Goal: Task Accomplishment & Management: Manage account settings

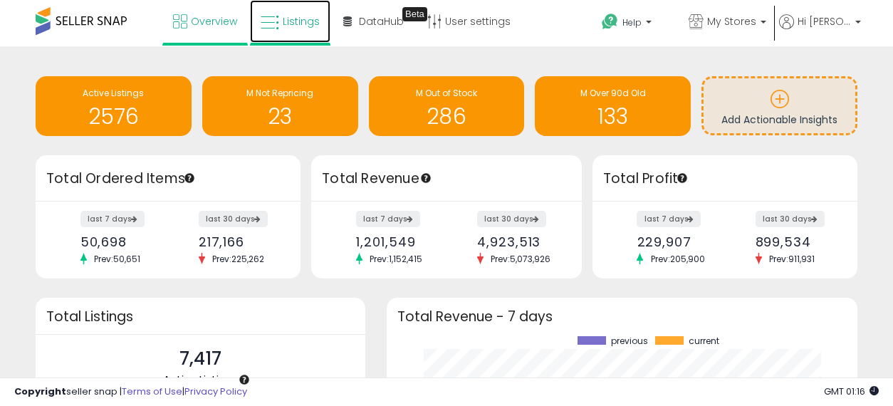
click at [303, 20] on span "Listings" at bounding box center [301, 21] width 37 height 14
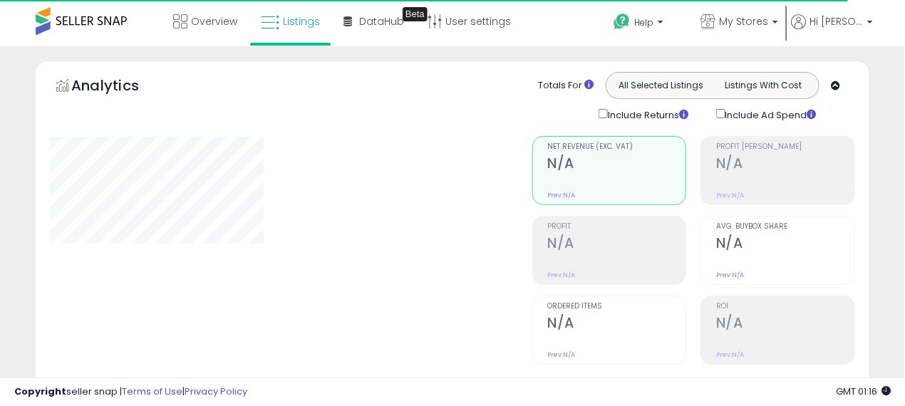
select select "**"
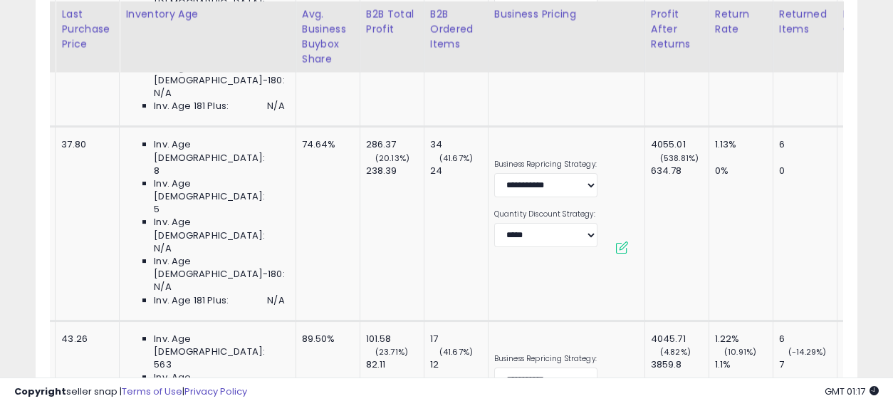
scroll to position [0, 2729]
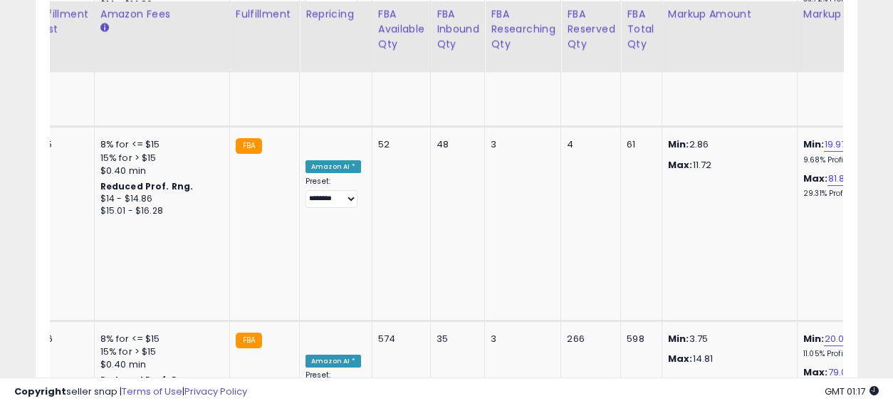
drag, startPoint x: 406, startPoint y: 251, endPoint x: 801, endPoint y: 263, distance: 394.8
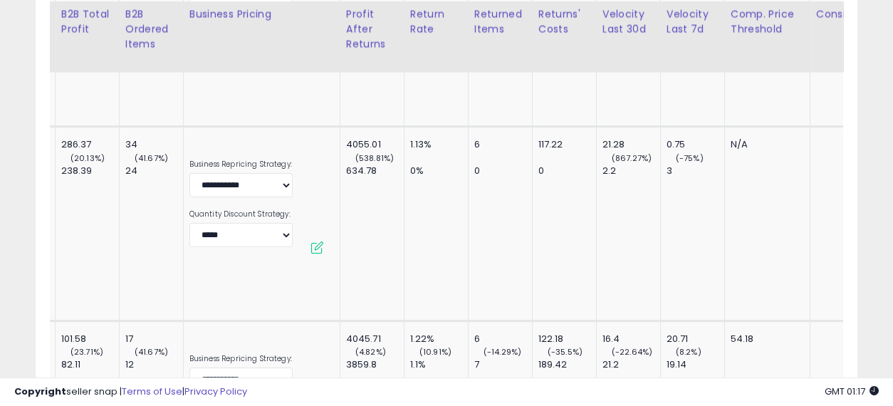
scroll to position [0, 0]
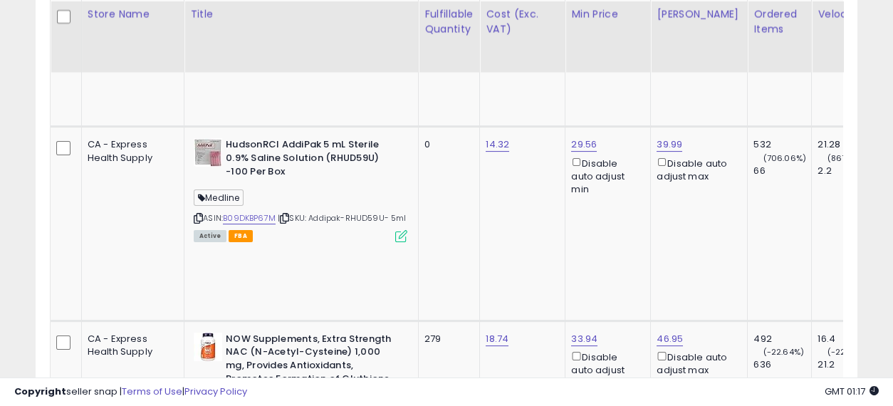
drag, startPoint x: 687, startPoint y: 296, endPoint x: 229, endPoint y: 276, distance: 458.4
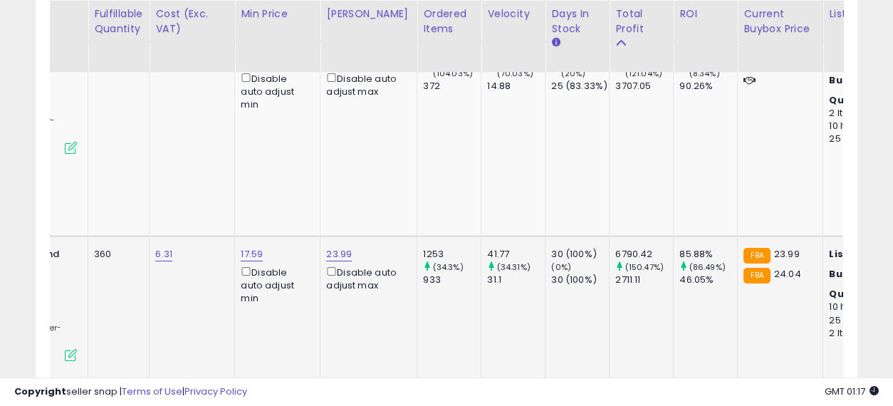
scroll to position [0, 486]
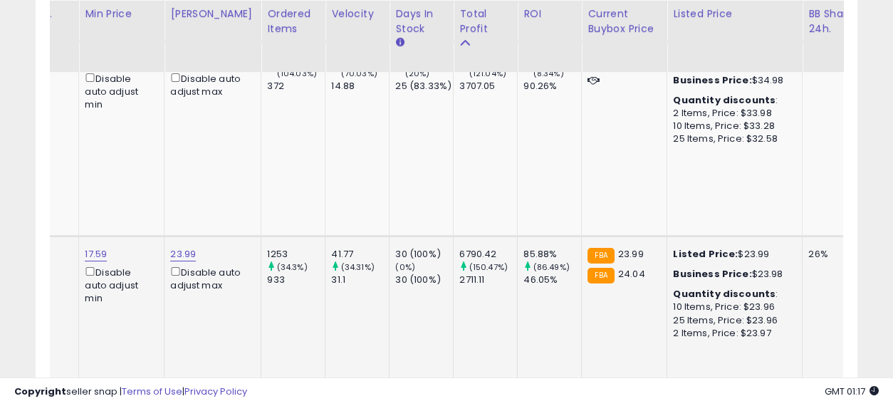
drag, startPoint x: 404, startPoint y: 241, endPoint x: 520, endPoint y: 246, distance: 116.2
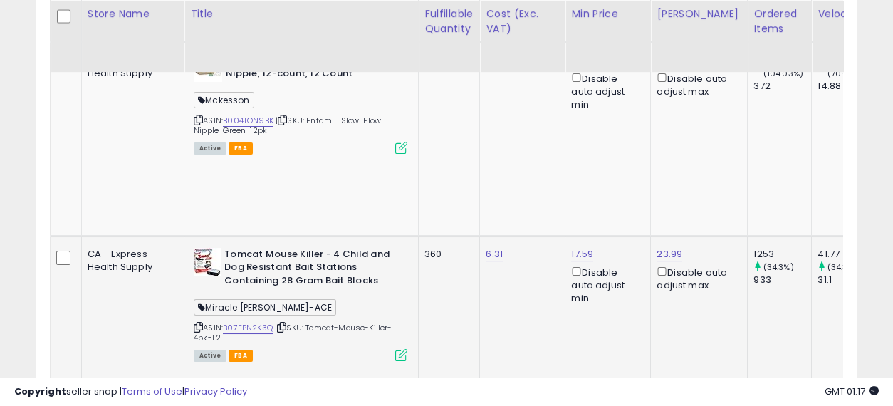
drag, startPoint x: 511, startPoint y: 241, endPoint x: 333, endPoint y: 237, distance: 177.4
click at [657, 247] on link "23.99" at bounding box center [670, 254] width 26 height 14
click at [534, 115] on input "*****" at bounding box center [577, 117] width 127 height 24
type input "*****"
click button "submit" at bounding box center [657, 115] width 24 height 21
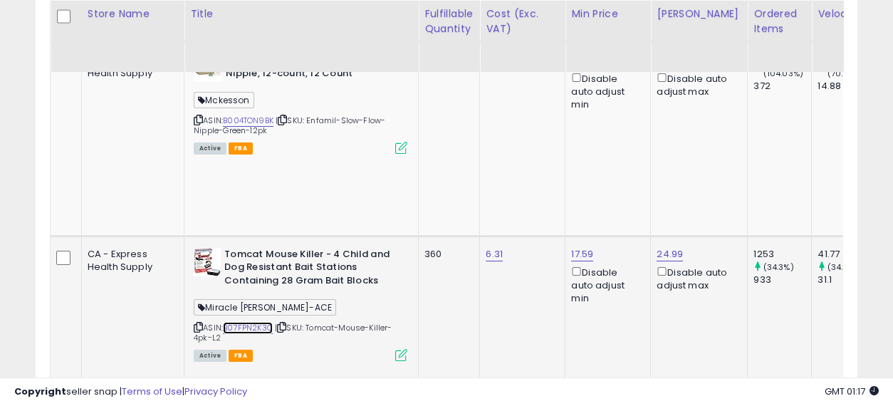
click at [223, 322] on link "B07FPN2K3Q" at bounding box center [248, 328] width 50 height 12
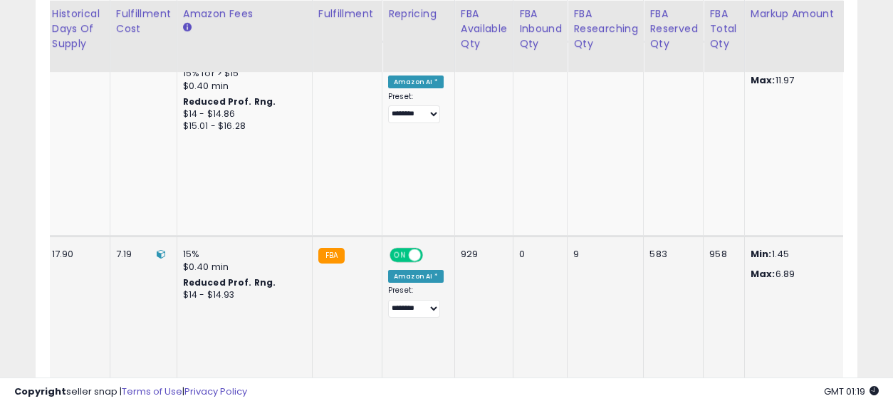
scroll to position [0, 2729]
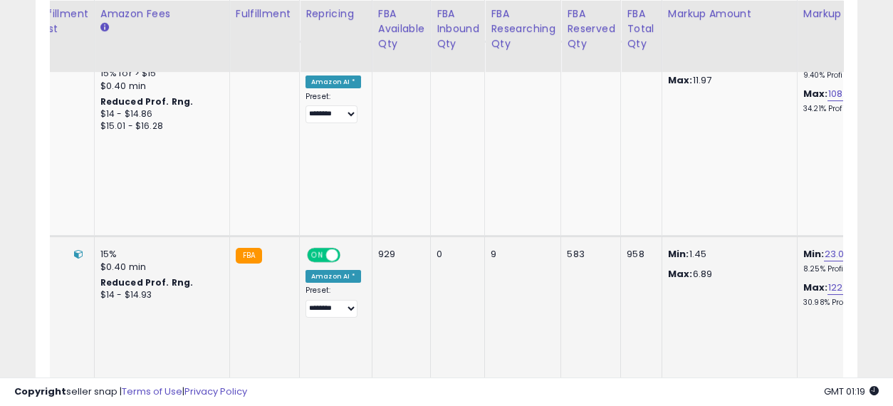
drag, startPoint x: 349, startPoint y: 205, endPoint x: 667, endPoint y: 218, distance: 317.9
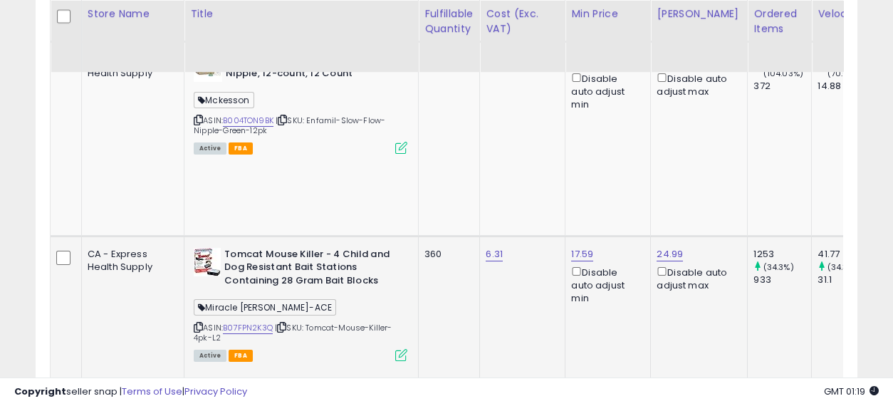
scroll to position [0, 0]
drag, startPoint x: 689, startPoint y: 229, endPoint x: 256, endPoint y: 218, distance: 433.2
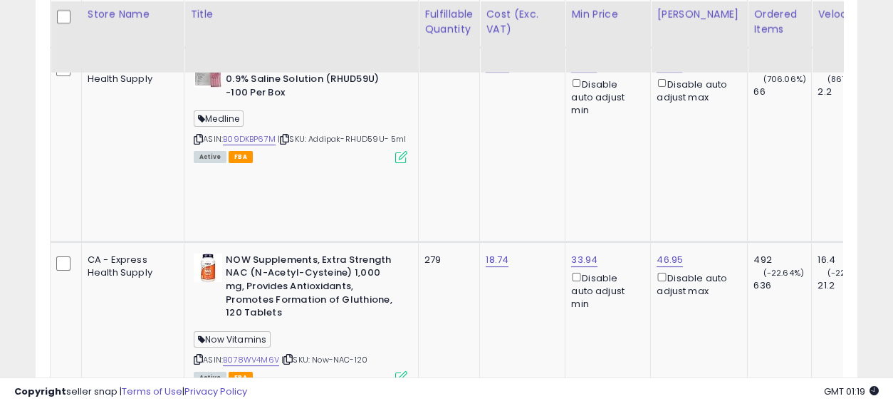
scroll to position [0, 2729]
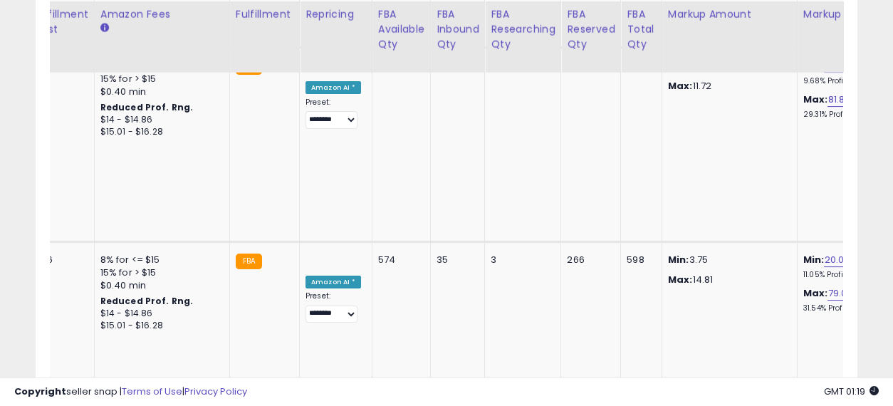
drag, startPoint x: 380, startPoint y: 175, endPoint x: 820, endPoint y: 190, distance: 439.7
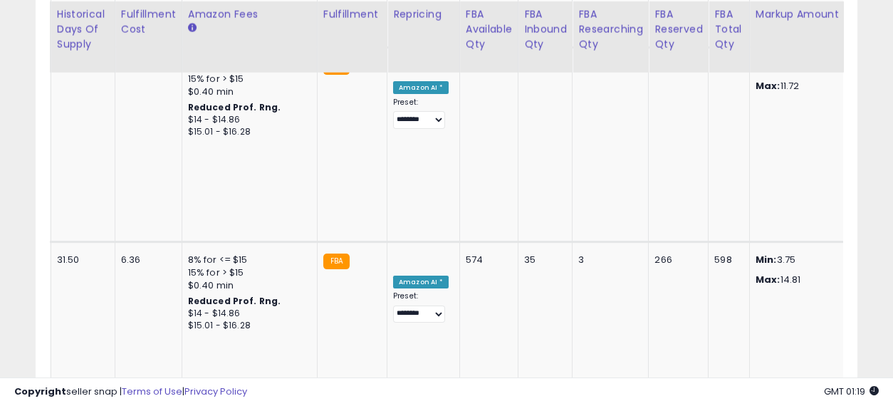
drag, startPoint x: 681, startPoint y: 216, endPoint x: 505, endPoint y: 205, distance: 176.3
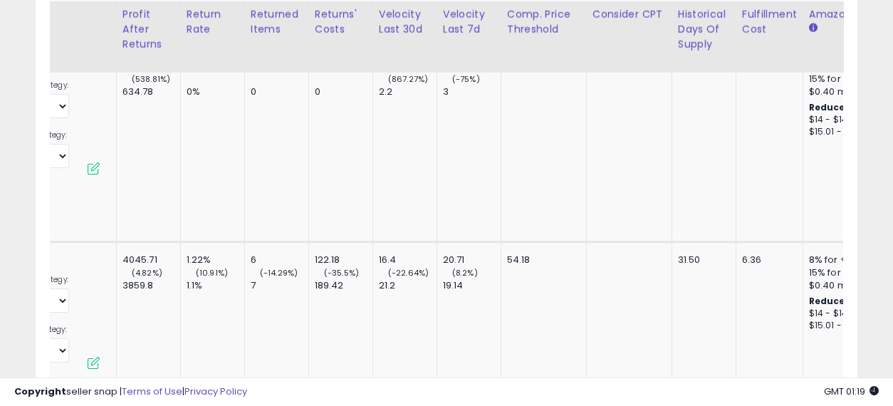
scroll to position [0, 1966]
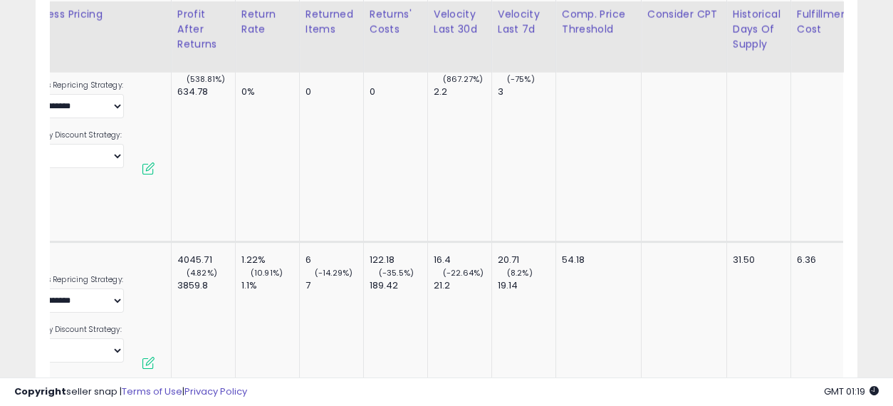
drag, startPoint x: 630, startPoint y: 192, endPoint x: 546, endPoint y: 183, distance: 83.8
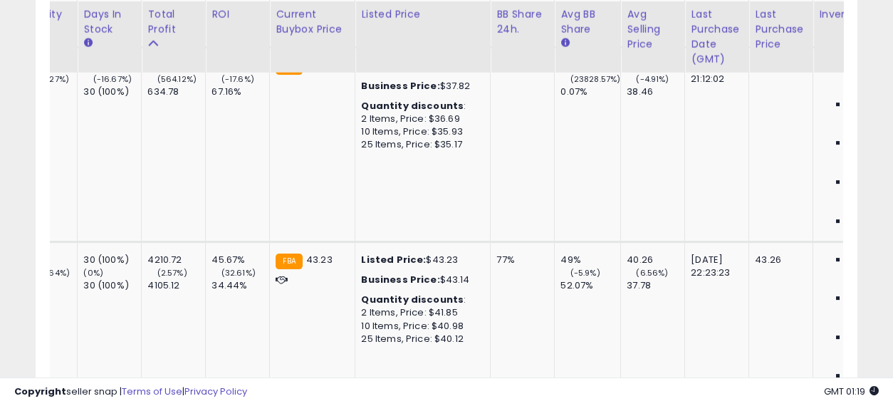
scroll to position [0, 0]
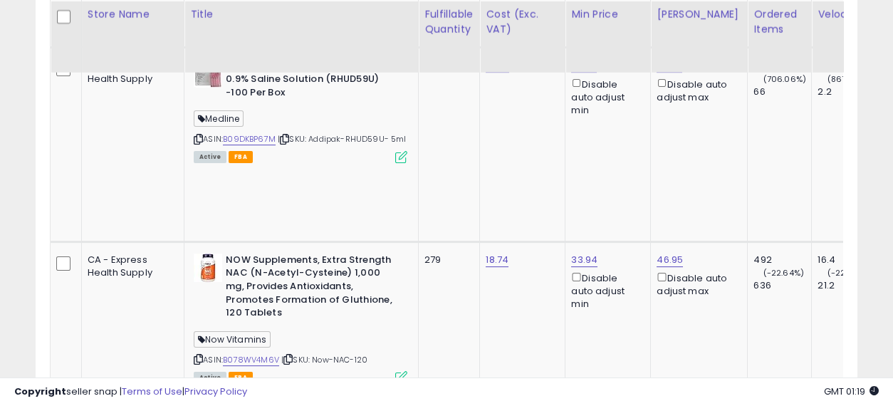
drag, startPoint x: 598, startPoint y: 205, endPoint x: 265, endPoint y: 179, distance: 334.3
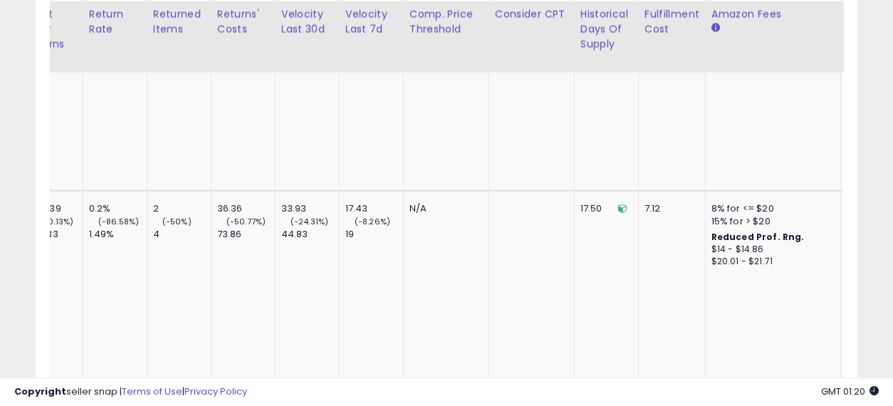
drag, startPoint x: 393, startPoint y: 151, endPoint x: 626, endPoint y: 151, distance: 232.9
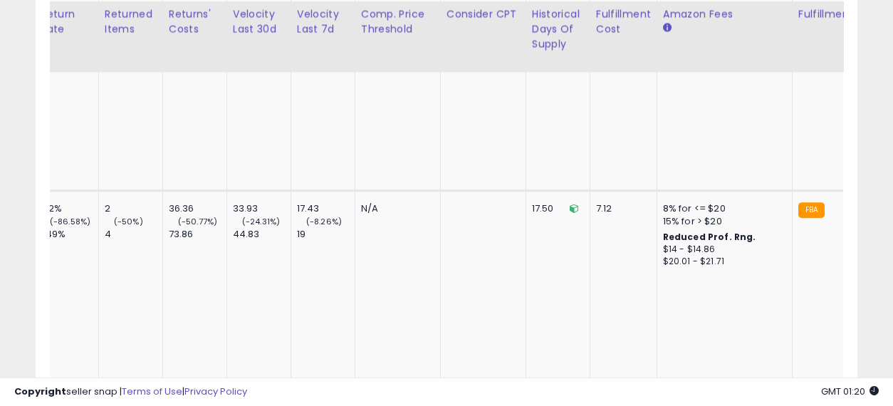
drag, startPoint x: 598, startPoint y: 155, endPoint x: 475, endPoint y: 152, distance: 122.5
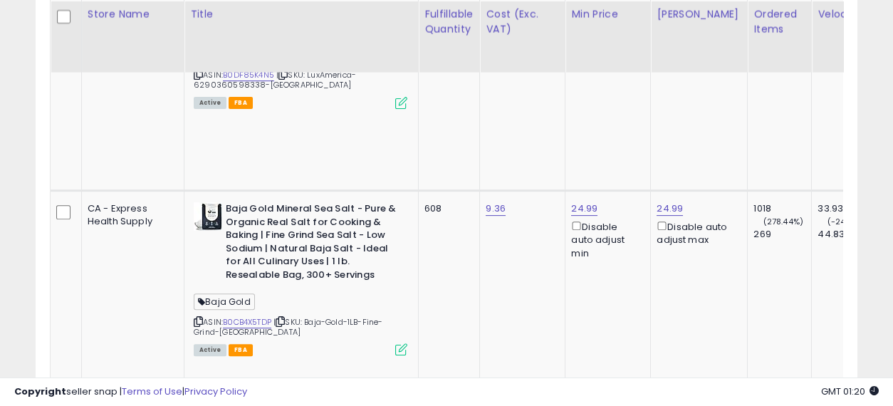
drag, startPoint x: 627, startPoint y: 163, endPoint x: 189, endPoint y: 132, distance: 439.1
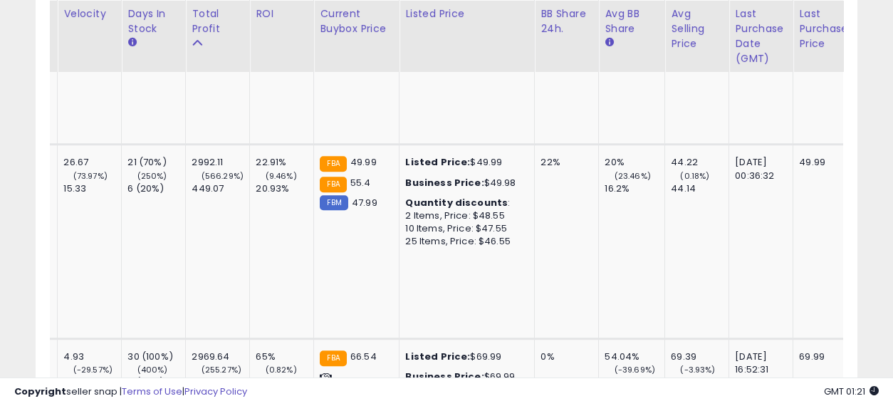
scroll to position [0, 2729]
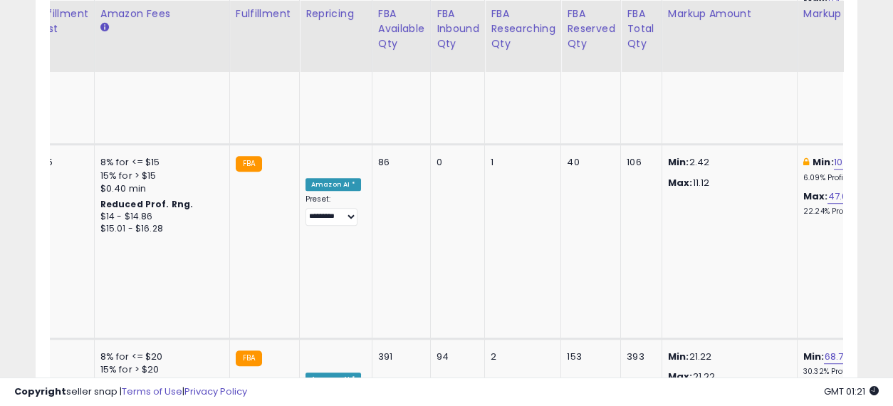
drag, startPoint x: 334, startPoint y: 195, endPoint x: 798, endPoint y: 196, distance: 464.4
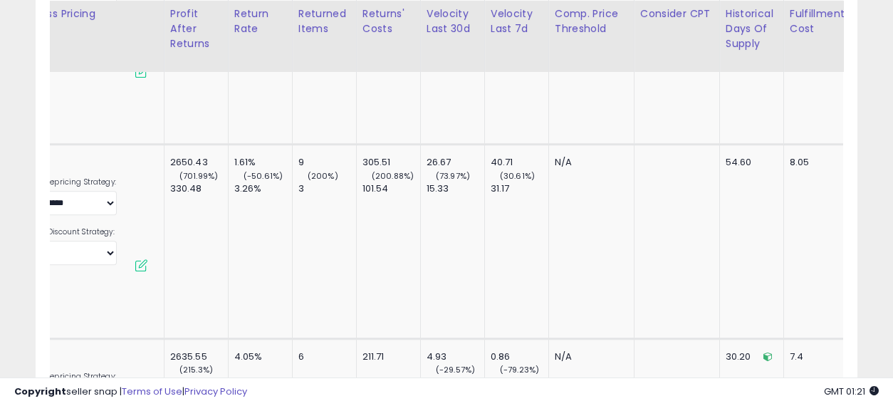
scroll to position [0, 0]
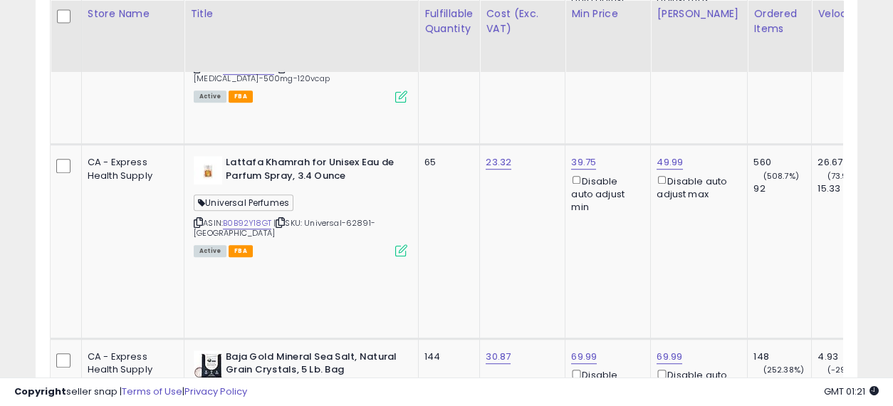
drag, startPoint x: 739, startPoint y: 229, endPoint x: 178, endPoint y: 209, distance: 560.9
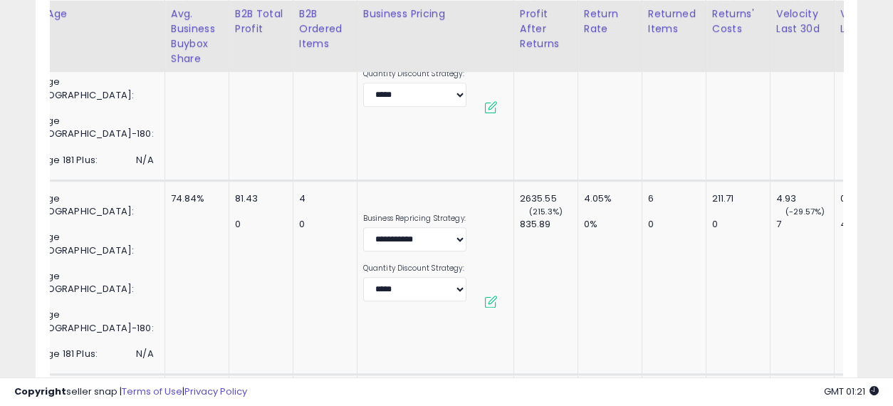
scroll to position [0, 2729]
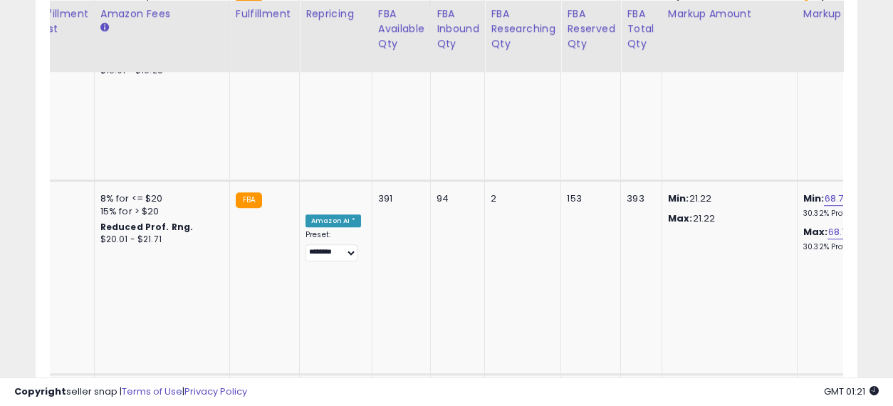
drag, startPoint x: 336, startPoint y: 184, endPoint x: 744, endPoint y: 176, distance: 407.5
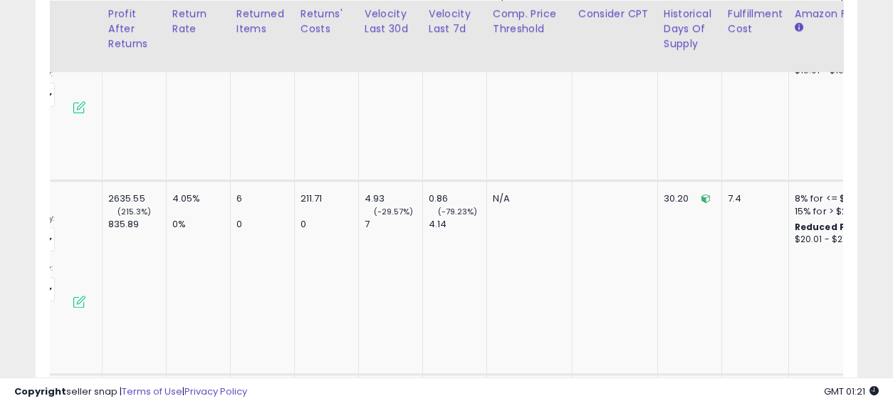
scroll to position [0, 0]
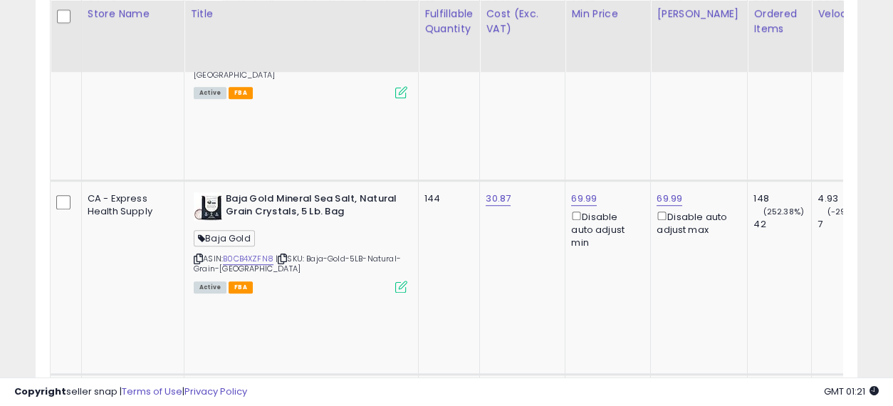
drag, startPoint x: 713, startPoint y: 216, endPoint x: 224, endPoint y: 207, distance: 488.7
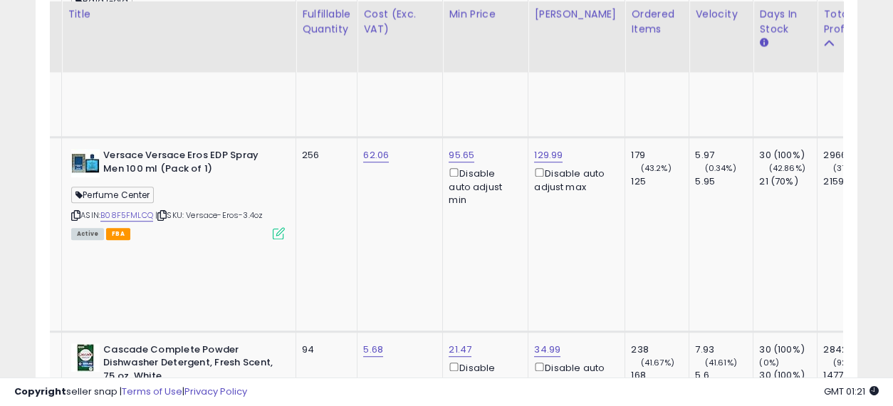
scroll to position [0, 343]
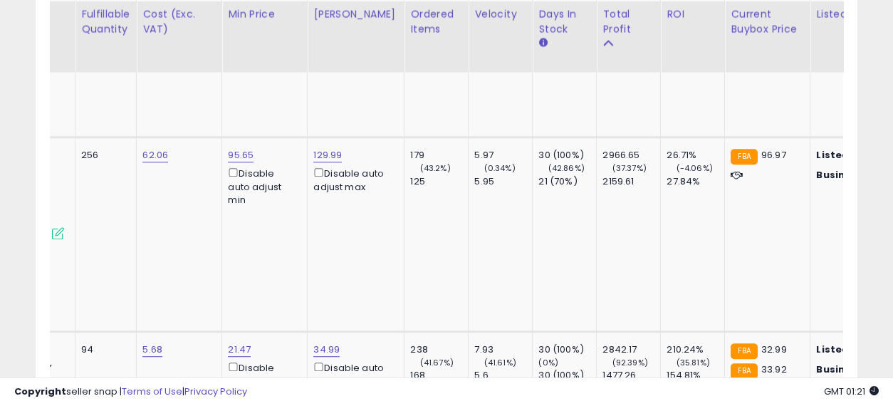
drag, startPoint x: 368, startPoint y: 222, endPoint x: 513, endPoint y: 228, distance: 144.7
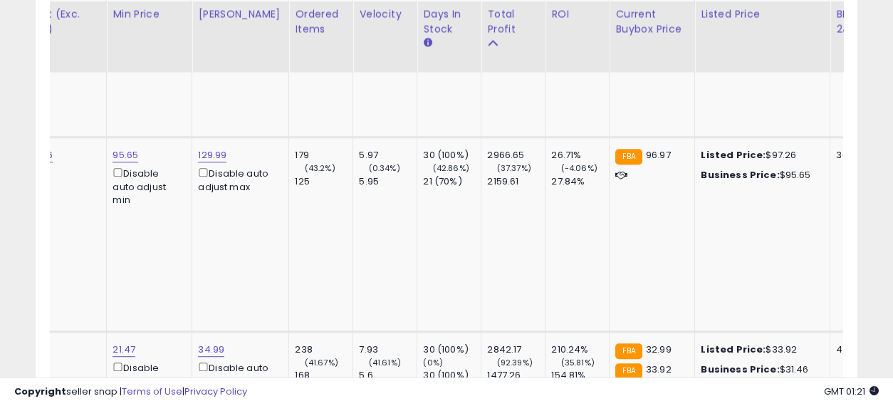
scroll to position [0, 535]
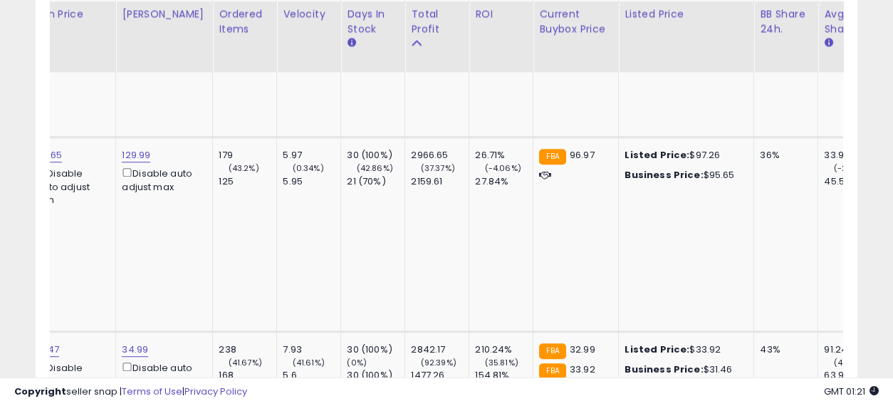
drag, startPoint x: 363, startPoint y: 244, endPoint x: 457, endPoint y: 244, distance: 94.7
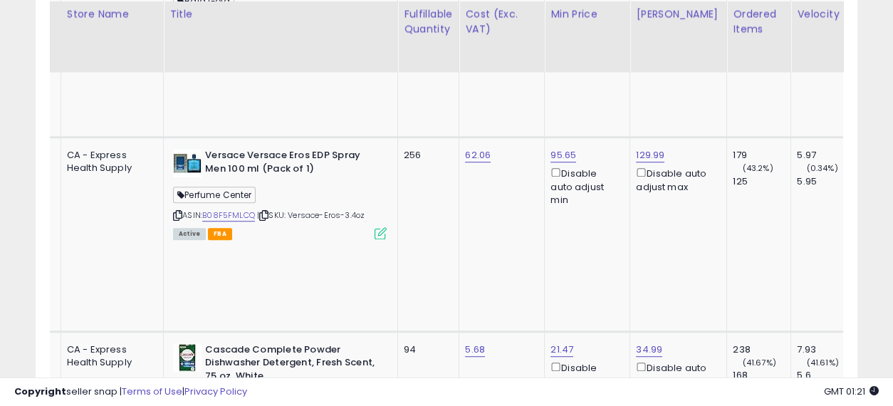
drag, startPoint x: 535, startPoint y: 246, endPoint x: 342, endPoint y: 244, distance: 193.0
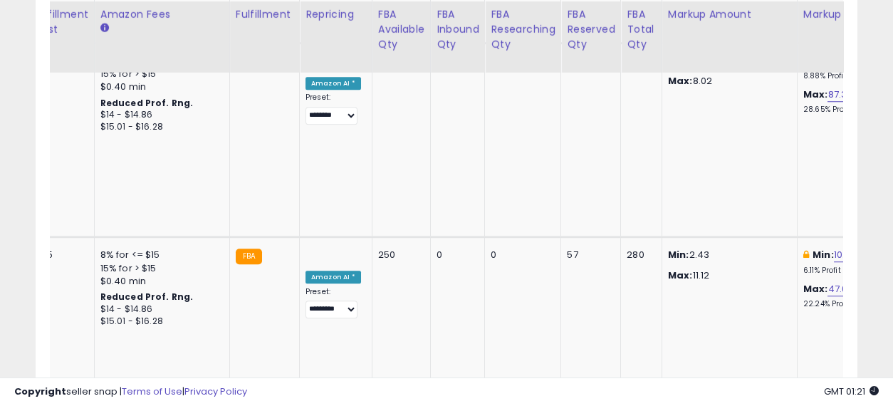
drag, startPoint x: 345, startPoint y: 227, endPoint x: 764, endPoint y: 212, distance: 419.1
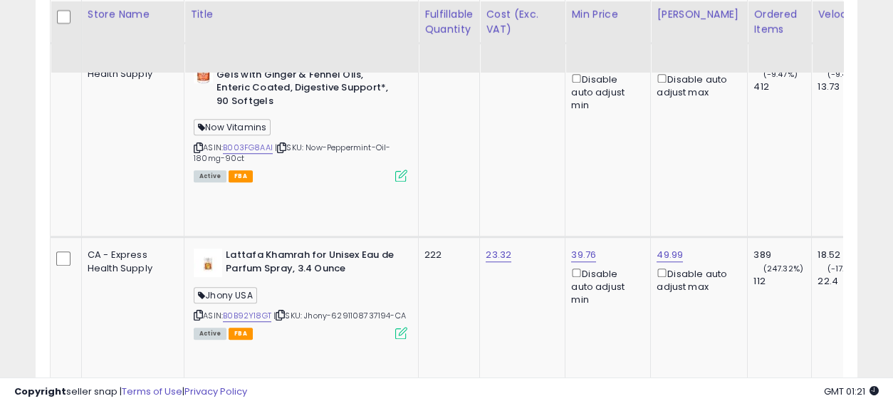
drag, startPoint x: 711, startPoint y: 251, endPoint x: 215, endPoint y: 243, distance: 495.8
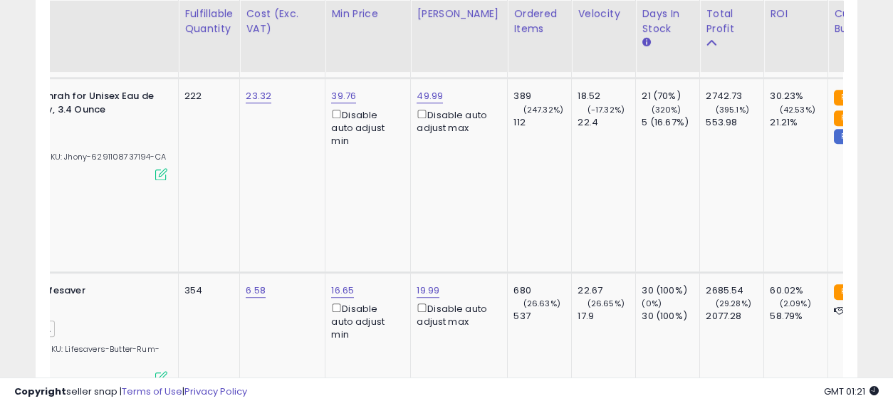
drag, startPoint x: 417, startPoint y: 215, endPoint x: 523, endPoint y: 219, distance: 106.2
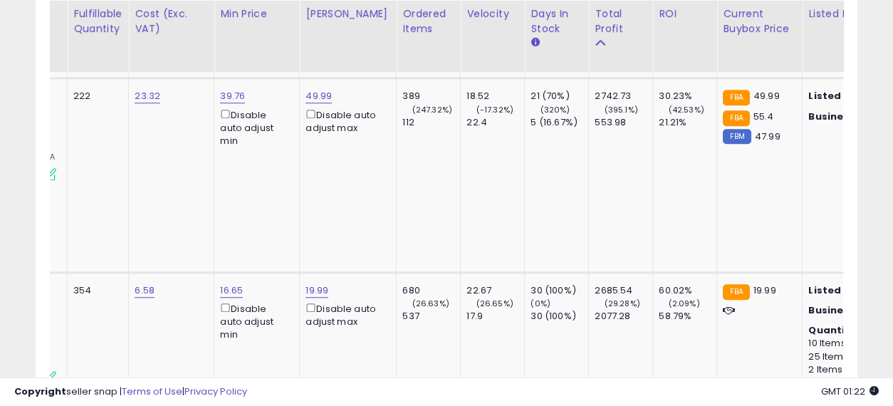
drag, startPoint x: 410, startPoint y: 215, endPoint x: 521, endPoint y: 221, distance: 110.5
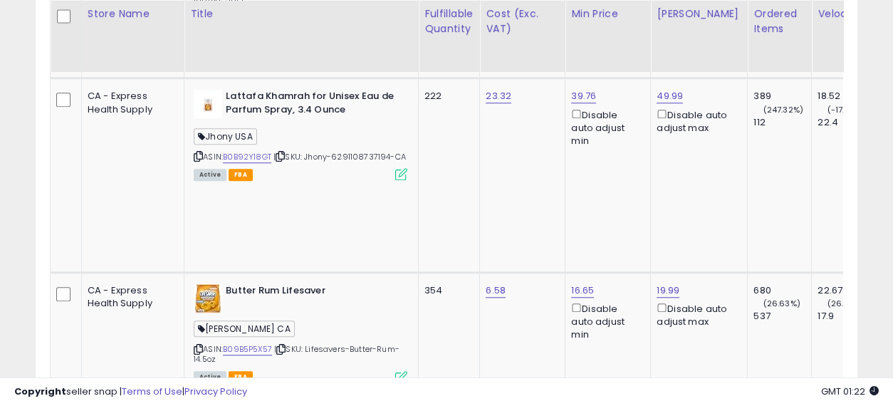
drag, startPoint x: 591, startPoint y: 225, endPoint x: 364, endPoint y: 224, distance: 227.2
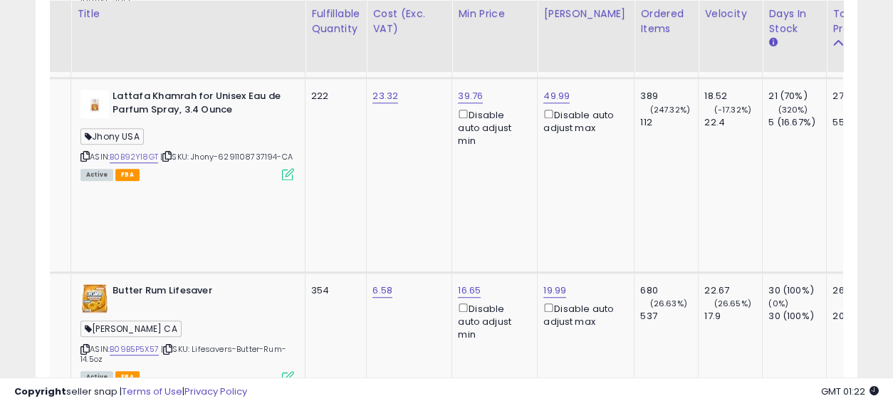
drag, startPoint x: 370, startPoint y: 219, endPoint x: 434, endPoint y: 226, distance: 63.8
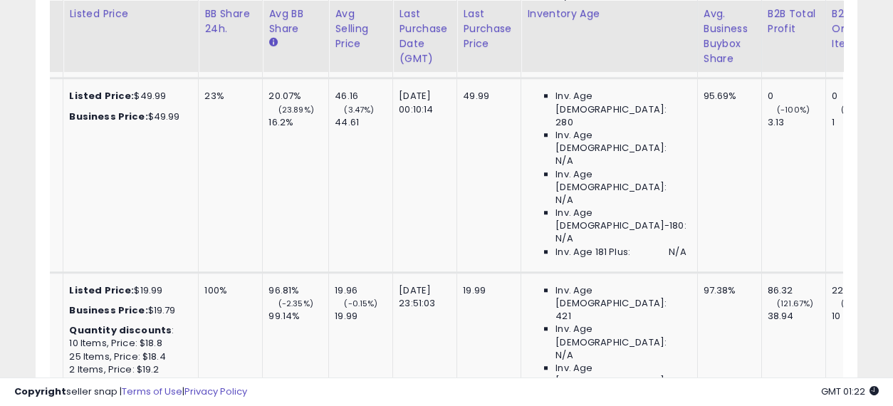
drag, startPoint x: 384, startPoint y: 222, endPoint x: 558, endPoint y: 231, distance: 174.8
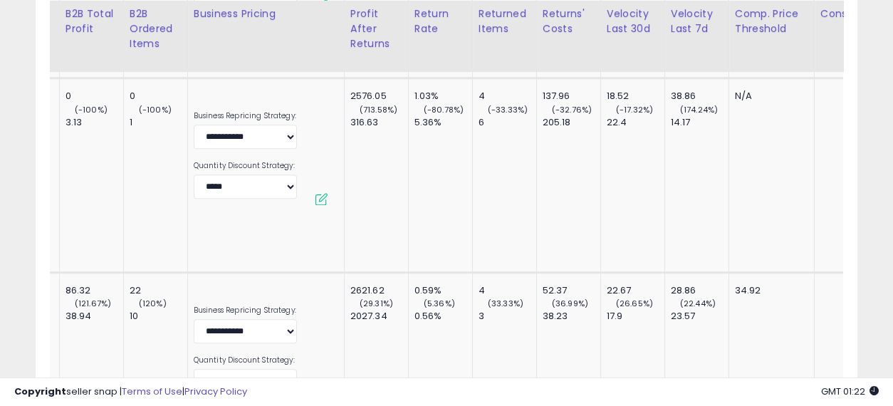
drag, startPoint x: 321, startPoint y: 227, endPoint x: 494, endPoint y: 230, distance: 172.4
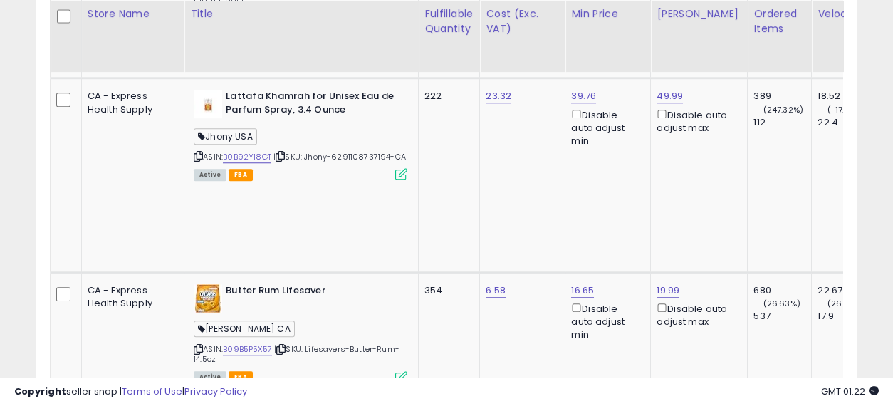
drag, startPoint x: 491, startPoint y: 225, endPoint x: 241, endPoint y: 214, distance: 250.2
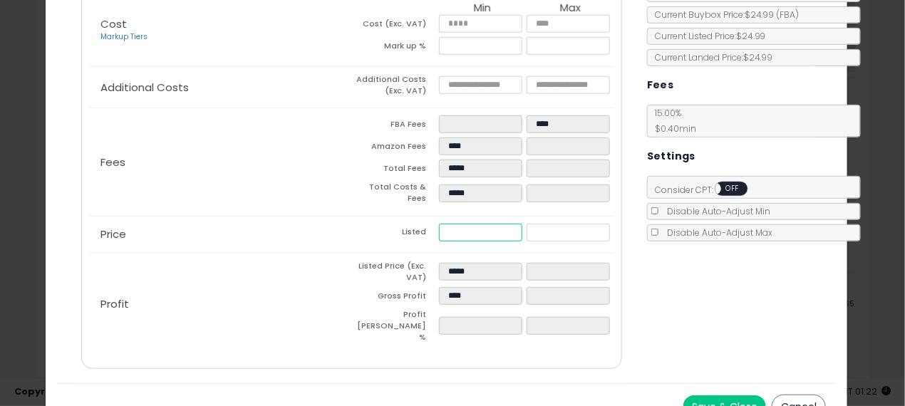
click at [450, 224] on input "*****" at bounding box center [480, 233] width 83 height 18
type input "****"
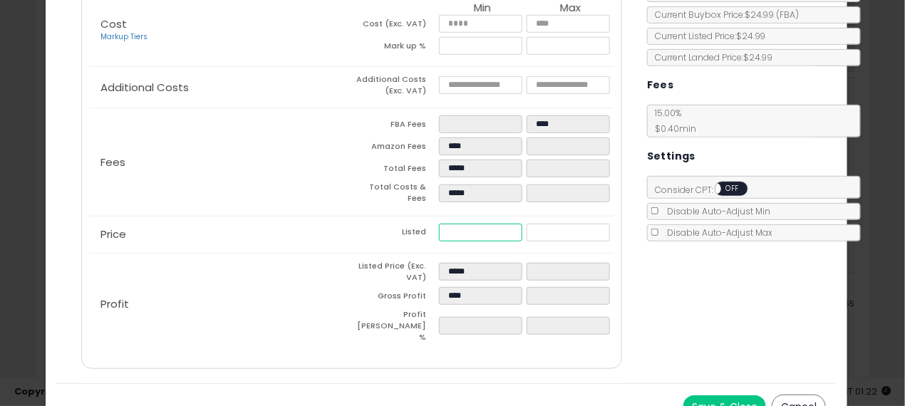
type input "*****"
type input "*"
type input "*****"
type input "****"
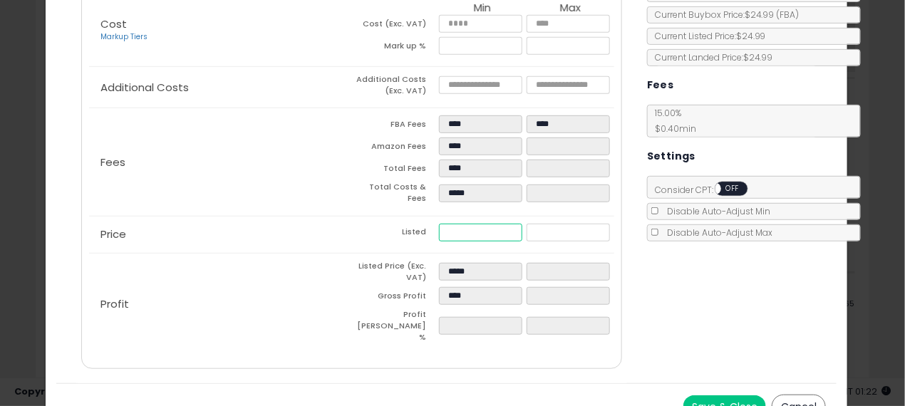
type input "*****"
type input "**"
type input "*****"
type input "**"
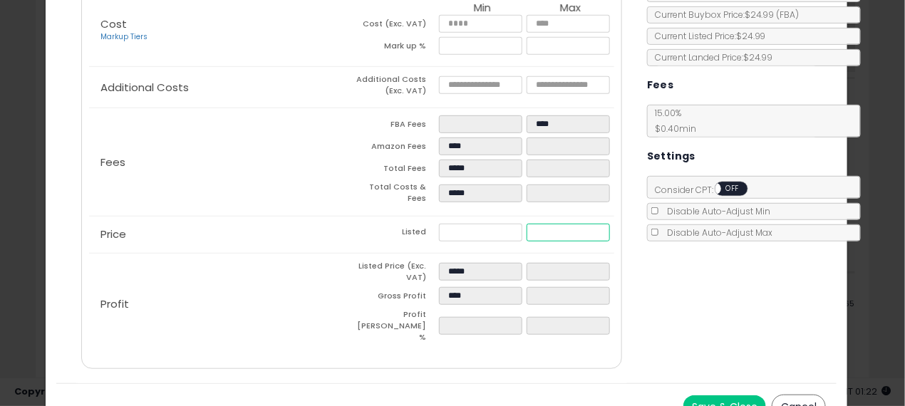
type input "******"
type input "*****"
type input "****"
type input "*****"
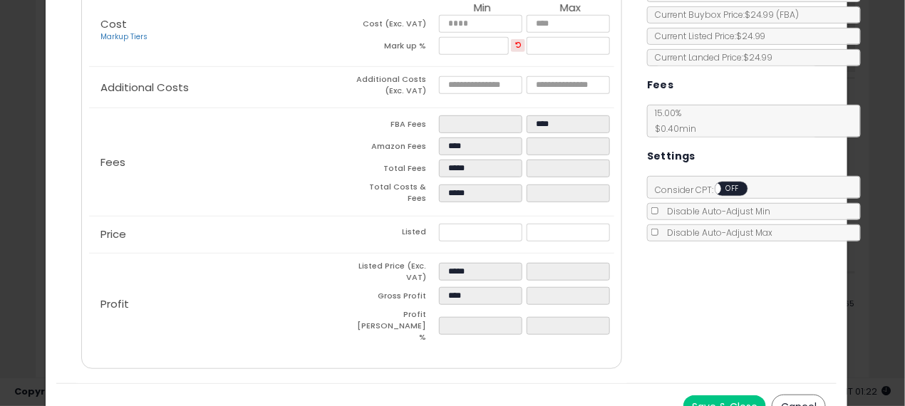
type input "****"
type input "*****"
click at [0, 165] on div "× Close Plastic Food Deli Containers With Twist Top Lids - (16 Oz) - [10 Pack] …" at bounding box center [452, 203] width 905 height 406
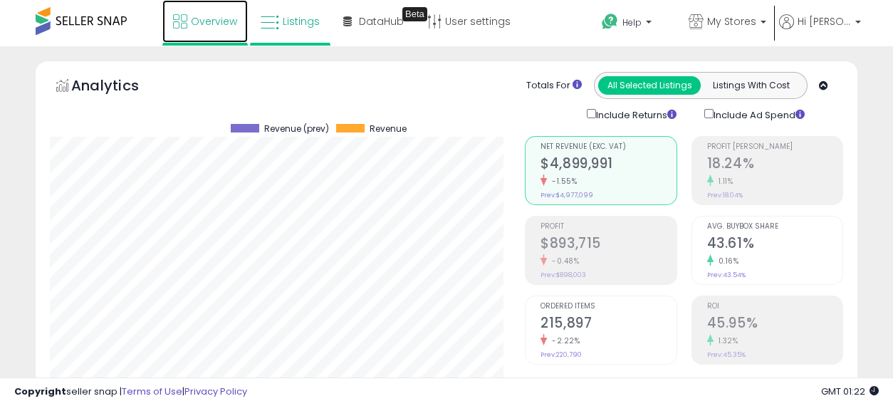
click at [198, 24] on span "Overview" at bounding box center [214, 21] width 46 height 14
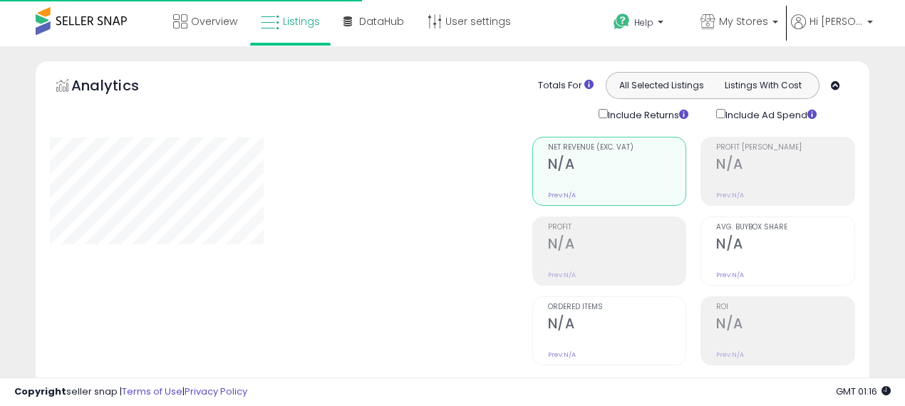
select select "**"
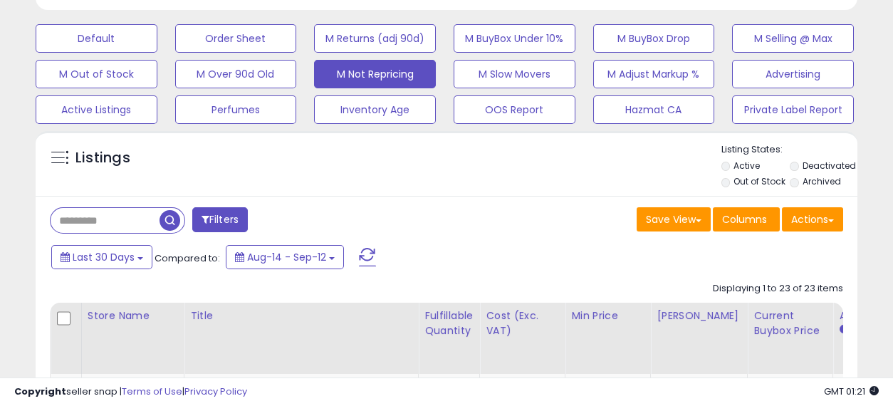
scroll to position [580, 0]
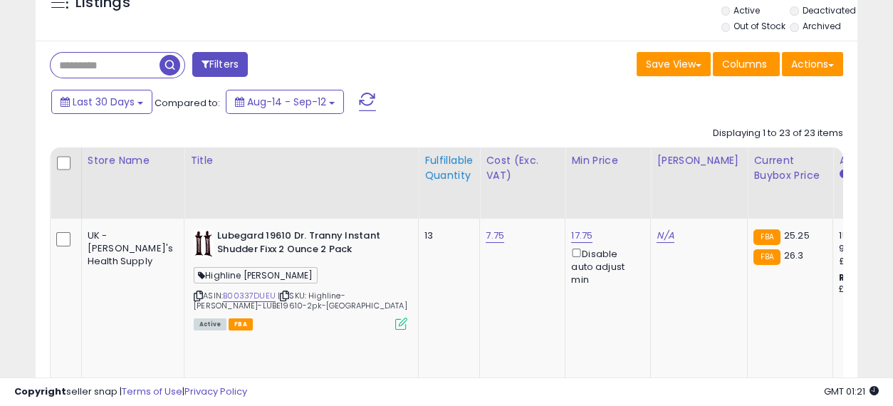
click at [425, 164] on div "Fulfillable Quantity" at bounding box center [449, 168] width 49 height 30
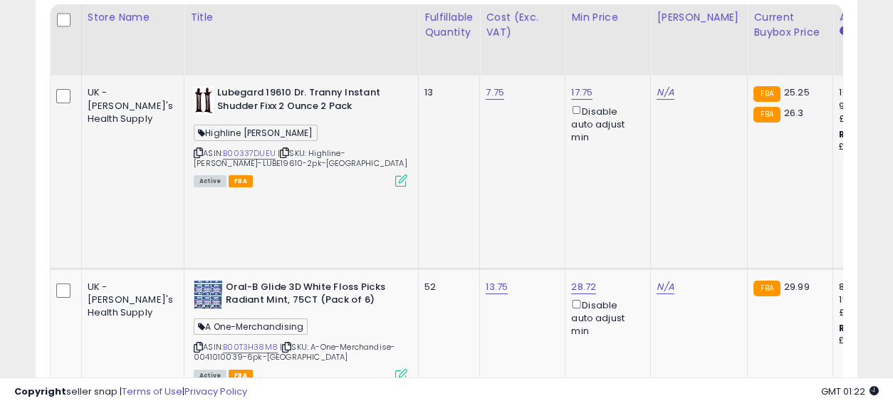
scroll to position [739, 0]
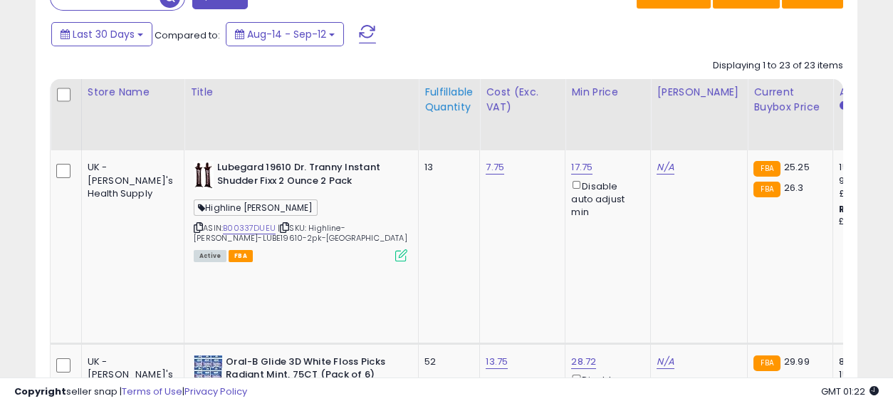
click at [425, 92] on div "Fulfillable Quantity" at bounding box center [449, 100] width 49 height 30
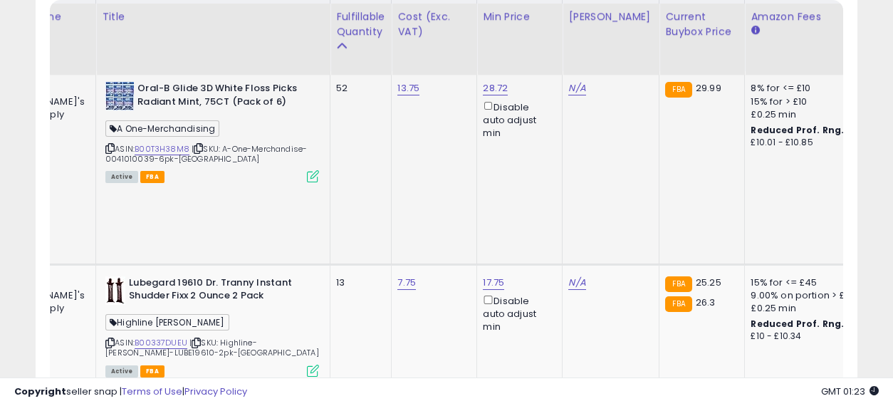
scroll to position [0, 150]
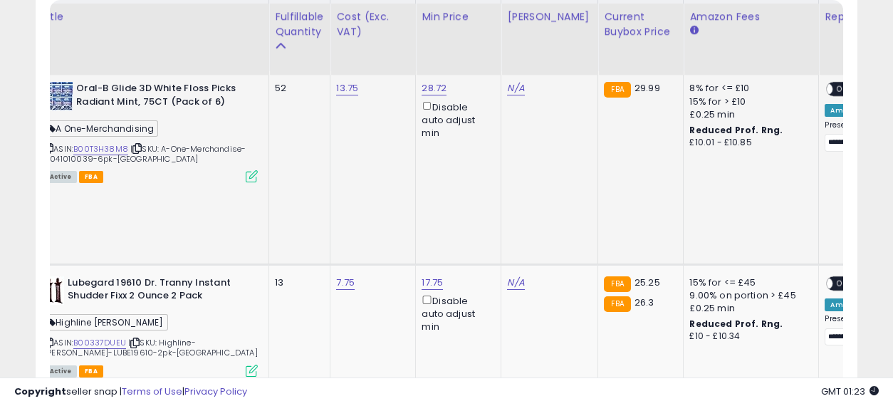
drag, startPoint x: 438, startPoint y: 173, endPoint x: 537, endPoint y: 179, distance: 99.2
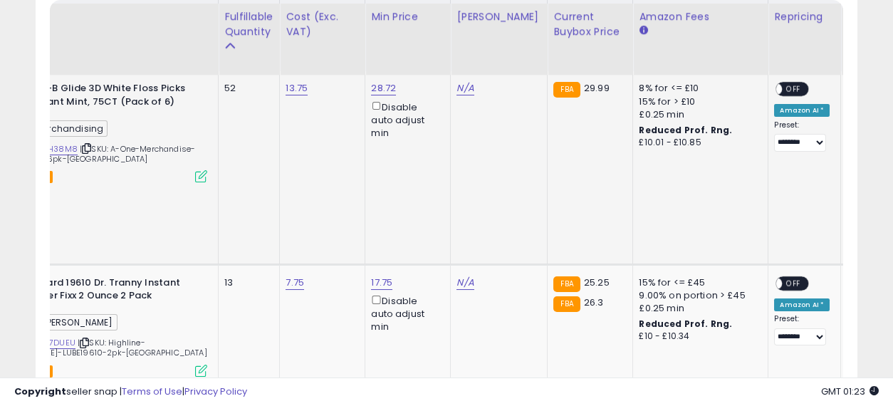
scroll to position [0, 0]
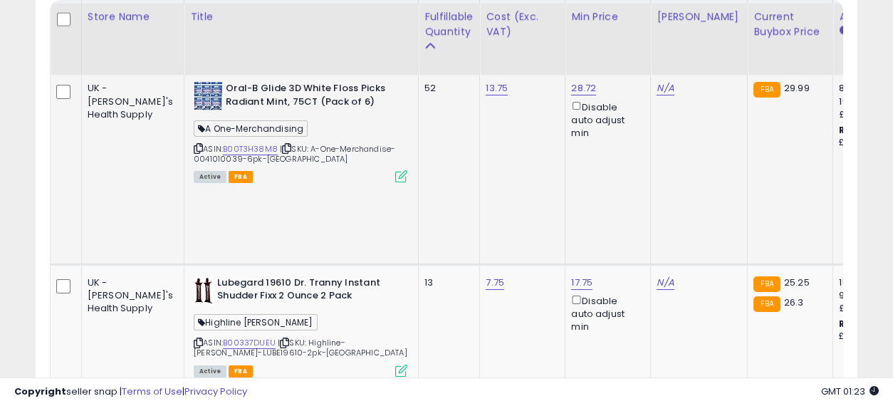
drag, startPoint x: 630, startPoint y: 183, endPoint x: 320, endPoint y: 167, distance: 311.0
click at [223, 143] on link "B00T3H38M8" at bounding box center [250, 149] width 55 height 12
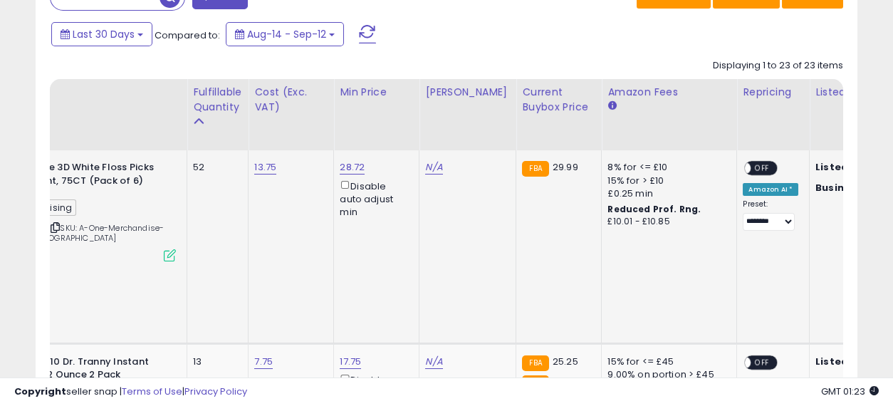
scroll to position [0, 2801]
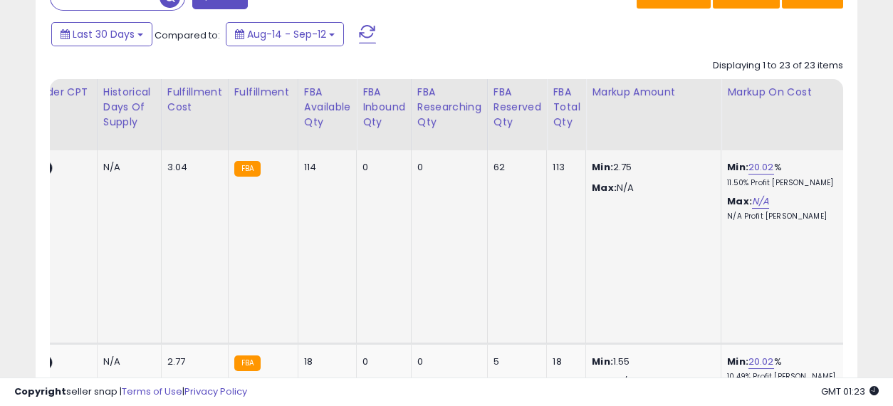
drag, startPoint x: 362, startPoint y: 212, endPoint x: 796, endPoint y: 215, distance: 434.5
drag, startPoint x: 790, startPoint y: 245, endPoint x: 272, endPoint y: 238, distance: 517.9
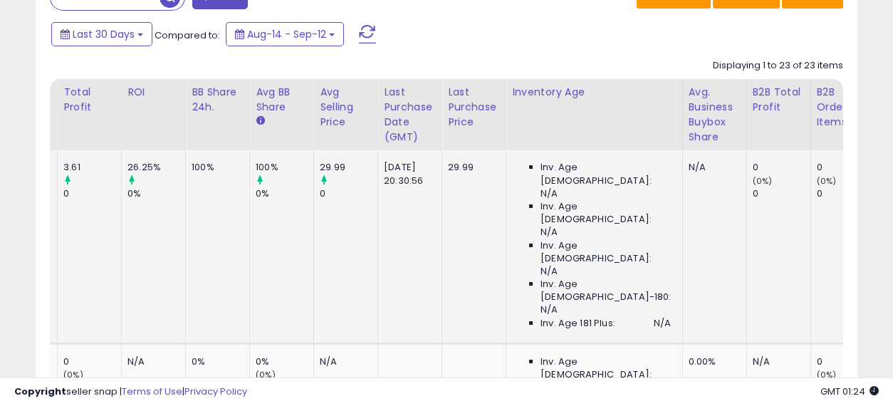
scroll to position [0, 0]
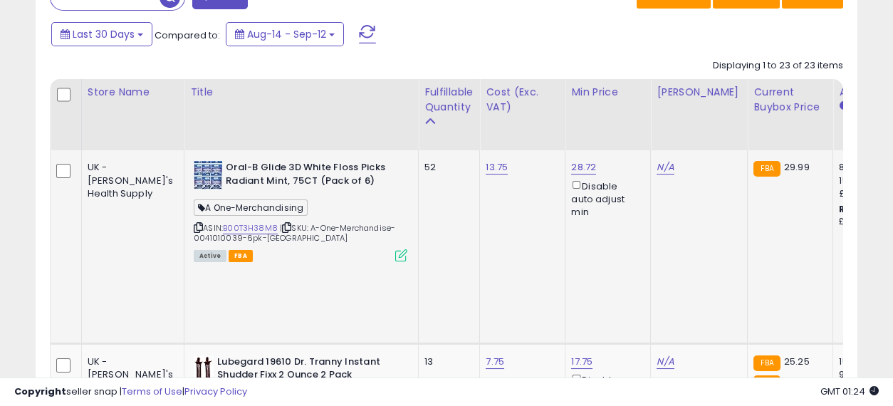
drag, startPoint x: 585, startPoint y: 236, endPoint x: 134, endPoint y: 222, distance: 451.8
click at [657, 162] on link "N/A" at bounding box center [665, 167] width 17 height 14
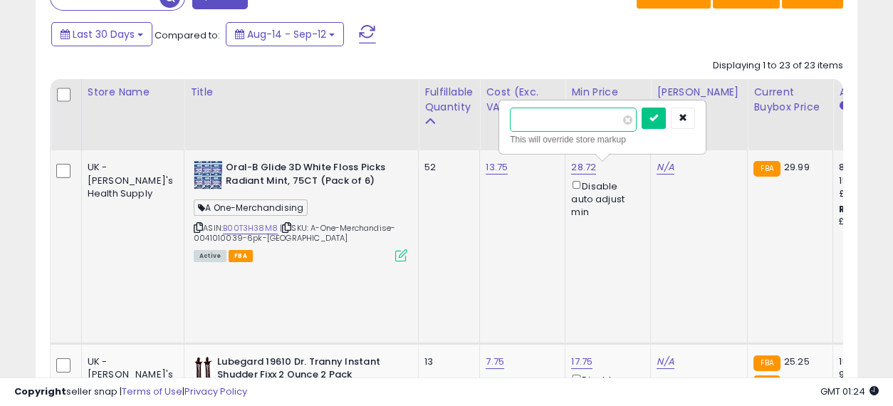
click at [551, 115] on input "number" at bounding box center [573, 120] width 127 height 24
type input "*****"
click button "submit" at bounding box center [654, 118] width 24 height 21
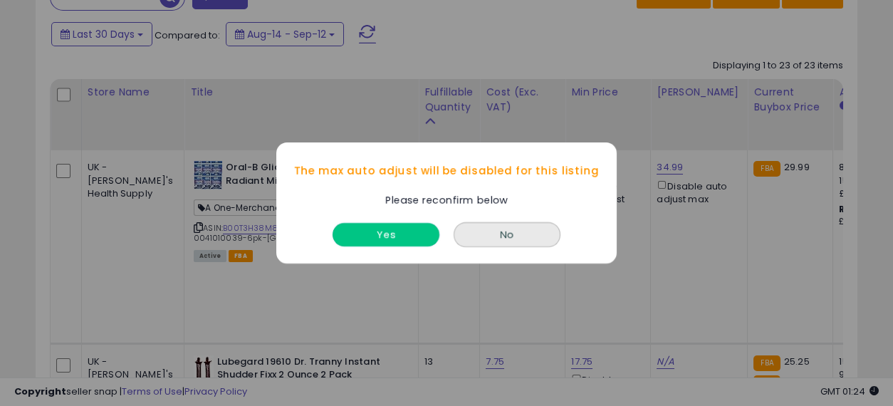
click at [407, 237] on button "Yes" at bounding box center [386, 235] width 107 height 24
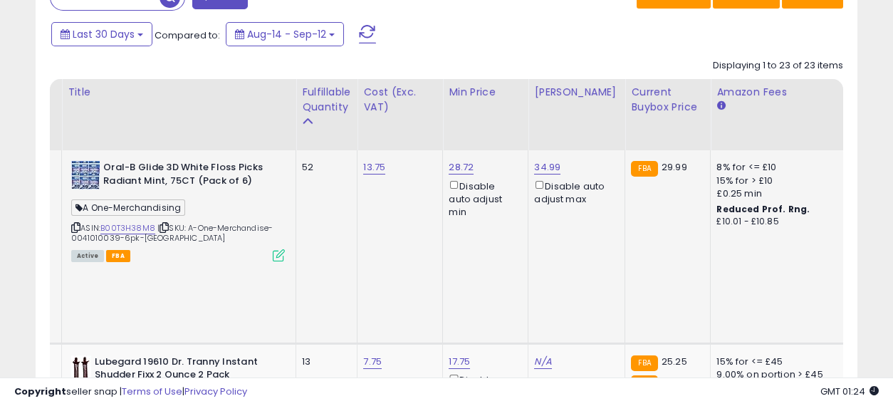
scroll to position [0, 247]
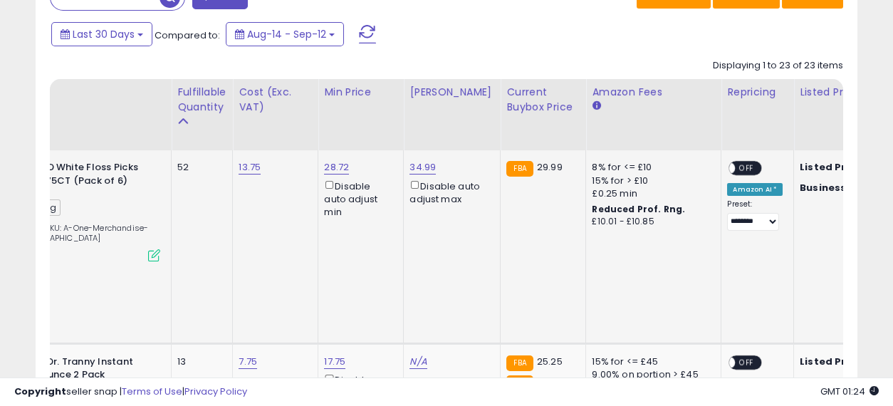
drag, startPoint x: 395, startPoint y: 217, endPoint x: 489, endPoint y: 214, distance: 93.4
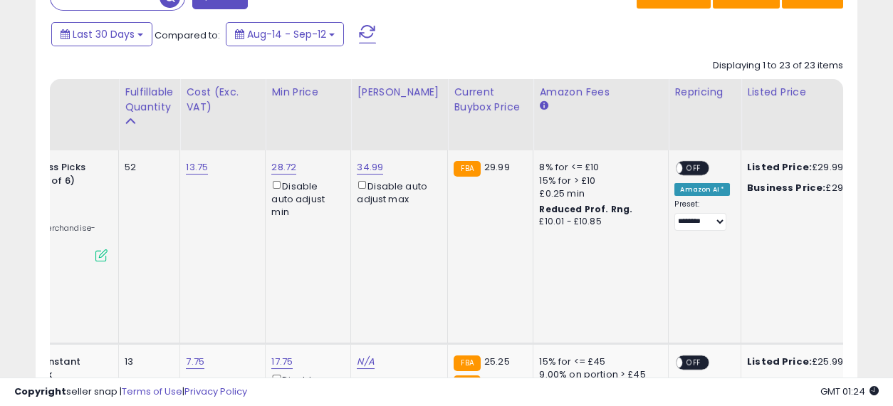
click at [683, 162] on span "OFF" at bounding box center [694, 168] width 23 height 12
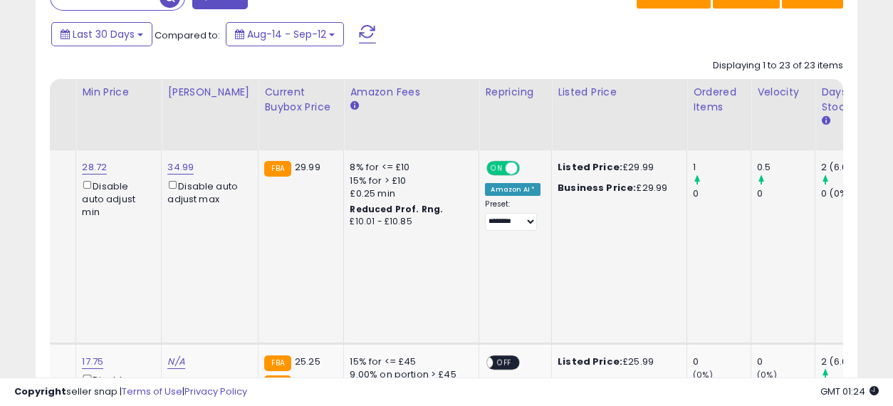
scroll to position [0, 559]
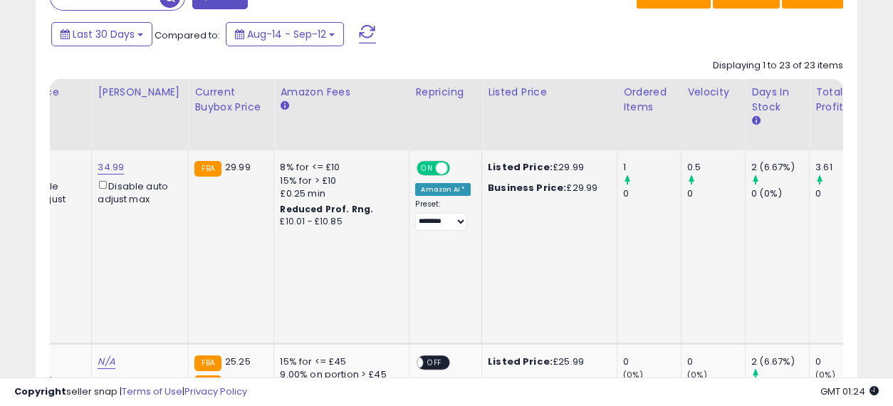
drag, startPoint x: 428, startPoint y: 229, endPoint x: 524, endPoint y: 225, distance: 96.3
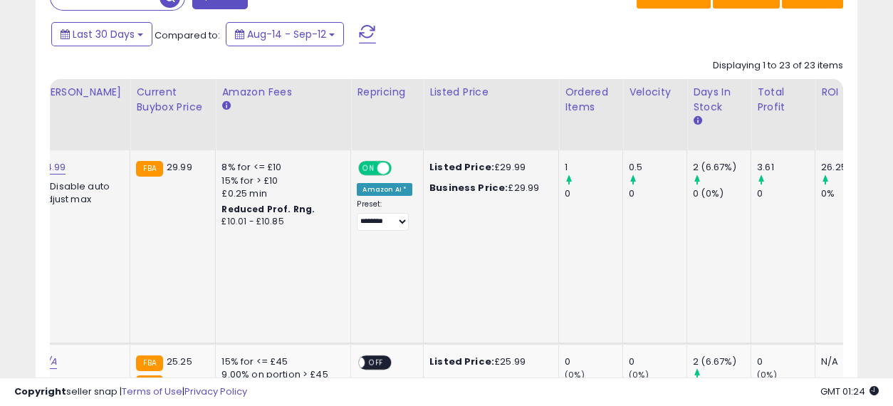
scroll to position [0, 645]
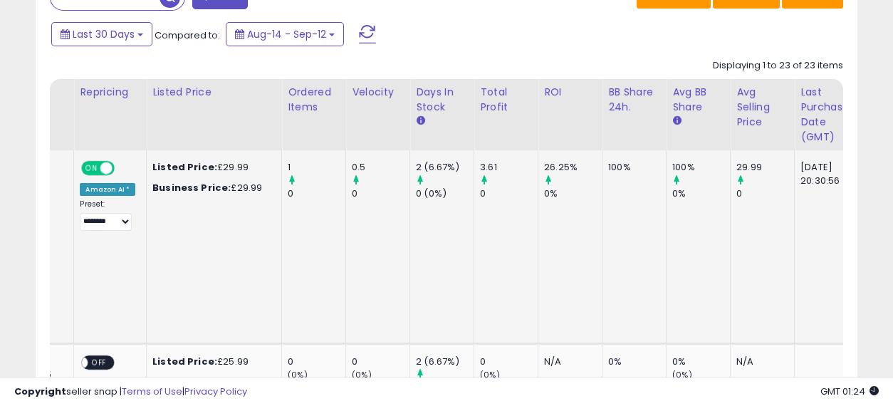
drag, startPoint x: 457, startPoint y: 227, endPoint x: 561, endPoint y: 229, distance: 103.3
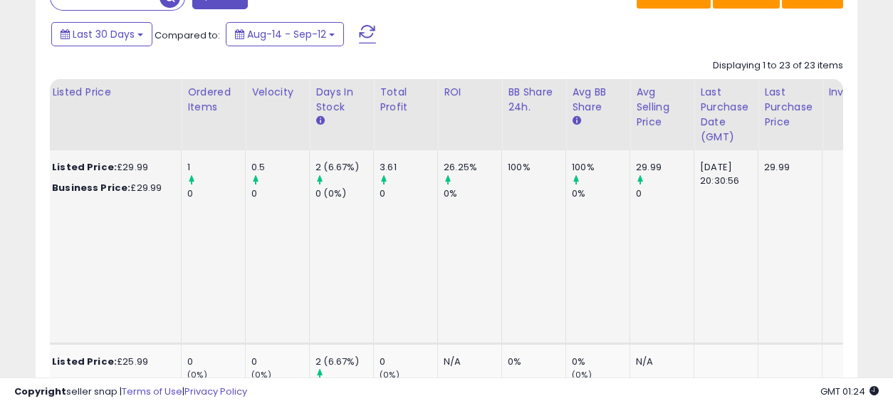
drag, startPoint x: 352, startPoint y: 215, endPoint x: 412, endPoint y: 221, distance: 60.8
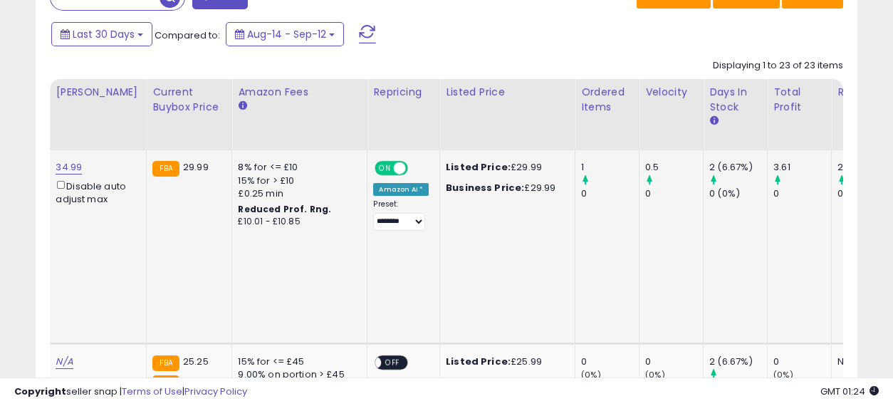
drag, startPoint x: 677, startPoint y: 223, endPoint x: 543, endPoint y: 222, distance: 133.9
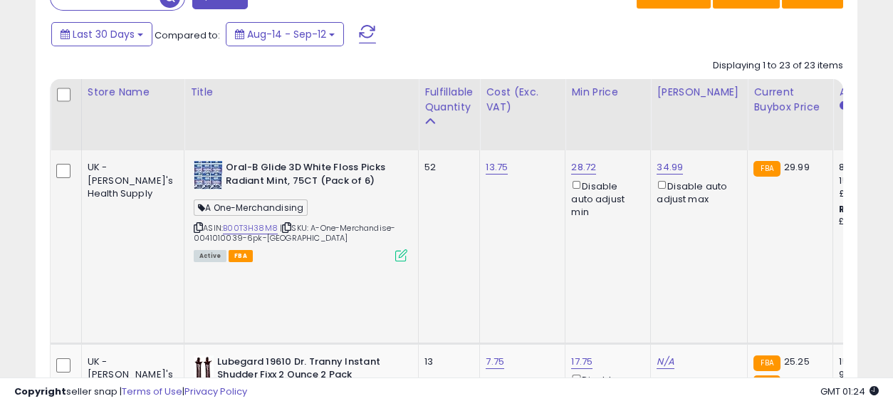
drag, startPoint x: 630, startPoint y: 231, endPoint x: 422, endPoint y: 232, distance: 208.0
click at [657, 160] on link "34.99" at bounding box center [670, 167] width 26 height 14
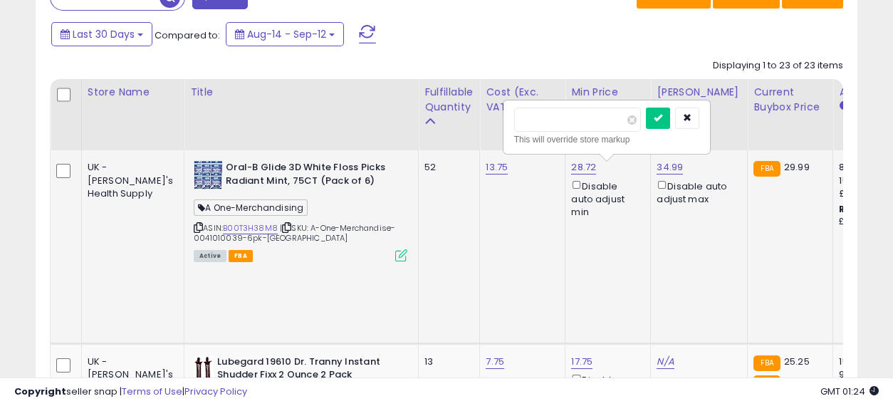
click at [533, 112] on input "*****" at bounding box center [577, 120] width 127 height 24
type input "*****"
click button "submit" at bounding box center [658, 118] width 24 height 21
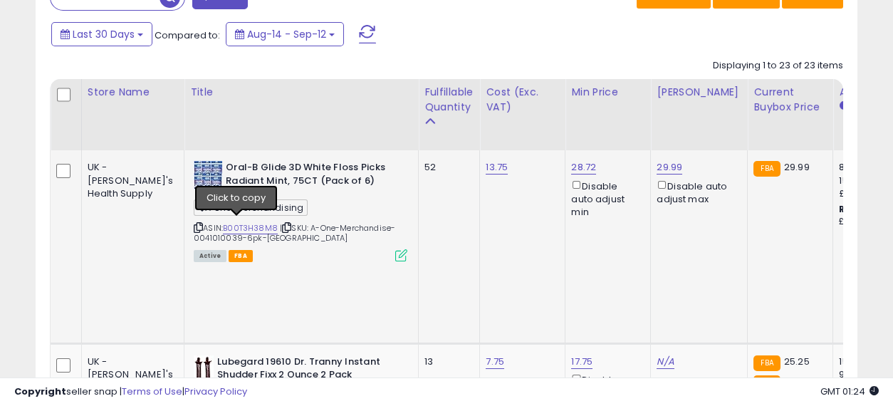
click at [282, 224] on icon at bounding box center [286, 228] width 9 height 8
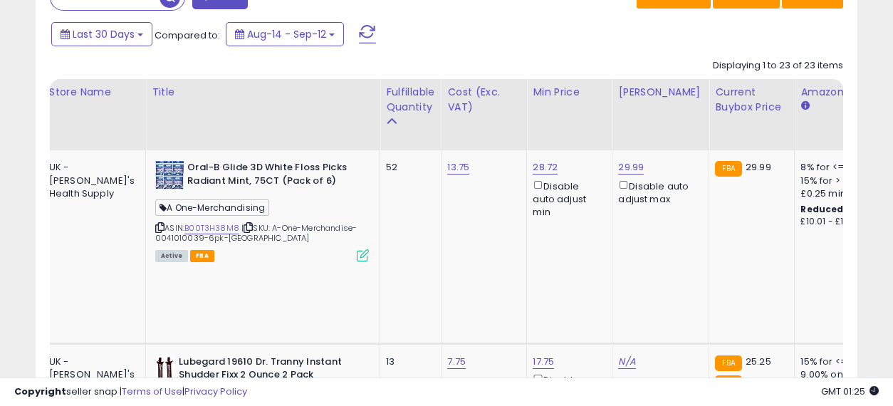
scroll to position [0, 222]
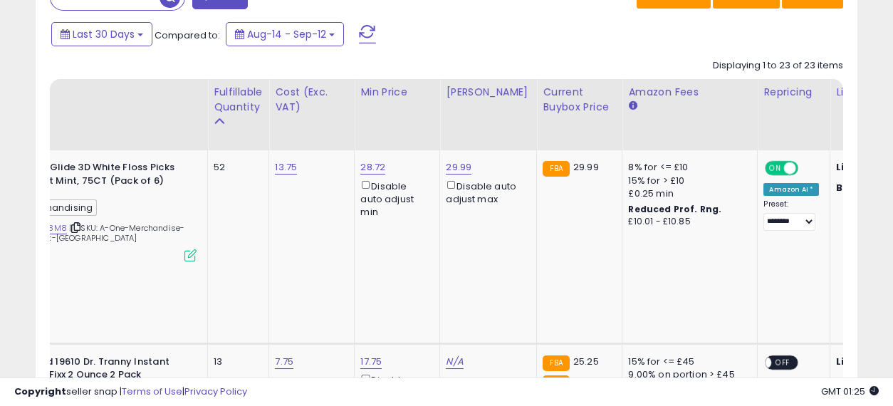
drag, startPoint x: 481, startPoint y: 224, endPoint x: 594, endPoint y: 219, distance: 113.3
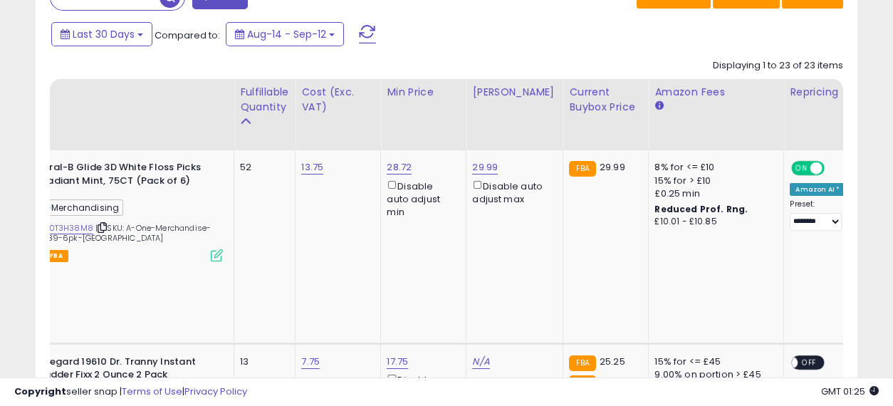
scroll to position [0, 105]
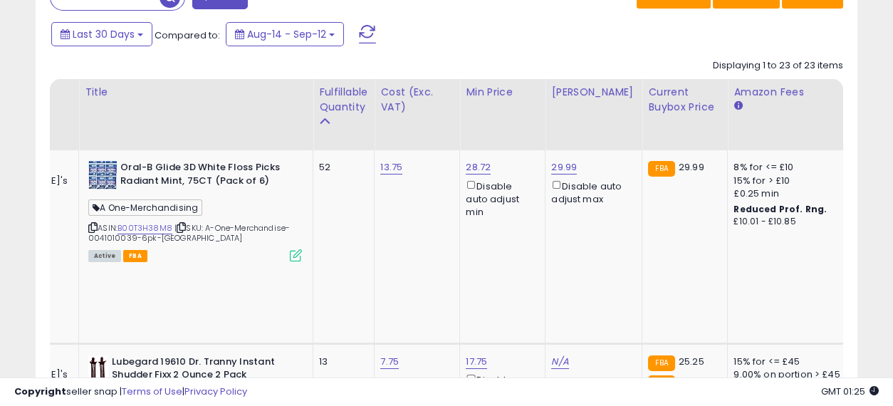
drag, startPoint x: 601, startPoint y: 221, endPoint x: 476, endPoint y: 221, distance: 125.4
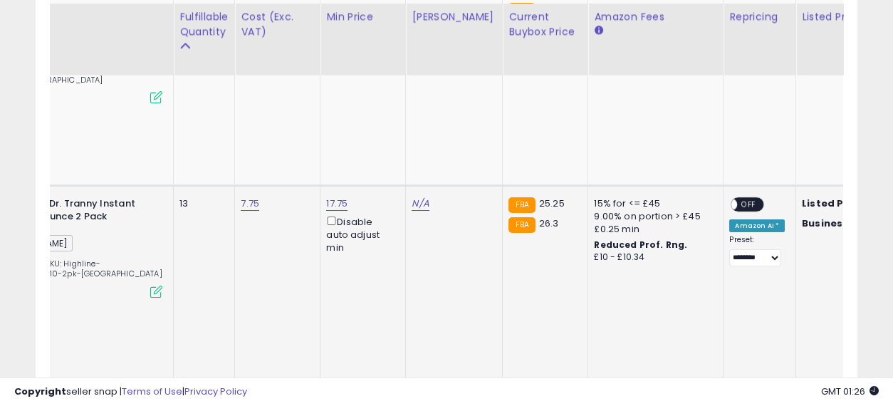
scroll to position [0, 350]
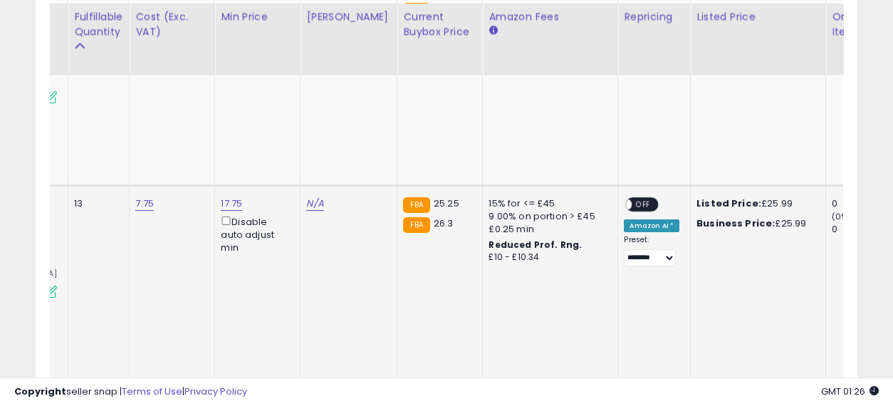
drag, startPoint x: 418, startPoint y: 197, endPoint x: 511, endPoint y: 212, distance: 93.8
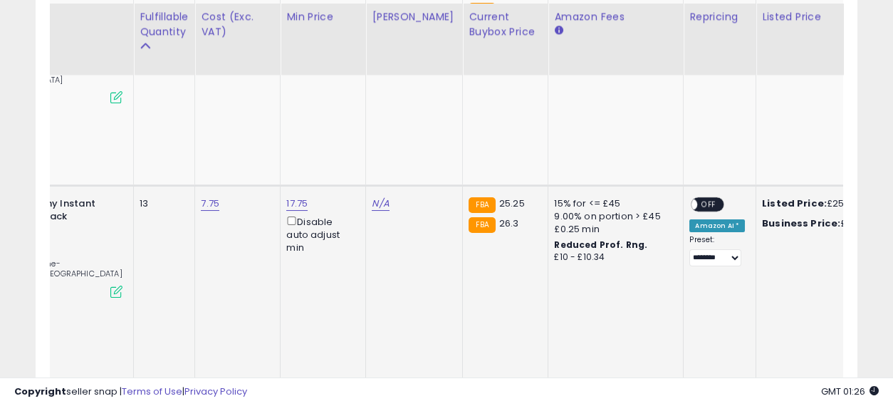
scroll to position [0, 0]
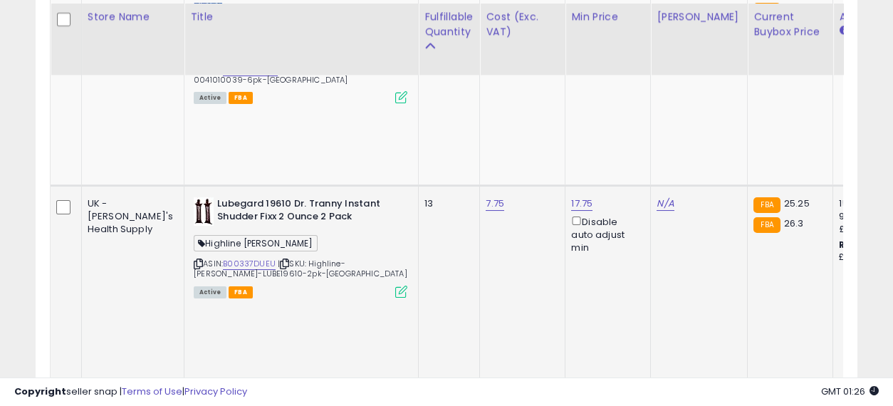
drag, startPoint x: 660, startPoint y: 224, endPoint x: 350, endPoint y: 215, distance: 310.0
click at [223, 258] on link "B00337DUEU" at bounding box center [249, 264] width 53 height 12
click at [657, 197] on link "N/A" at bounding box center [665, 204] width 17 height 14
click at [564, 96] on input "number" at bounding box center [573, 100] width 127 height 24
type input "*****"
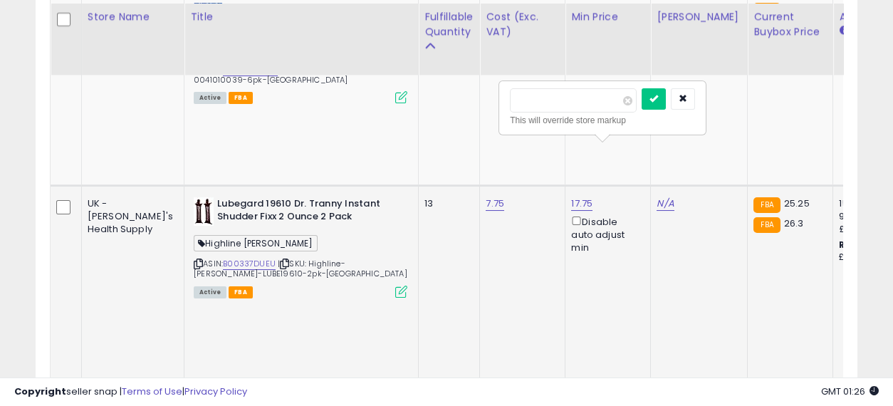
click button "submit" at bounding box center [654, 98] width 24 height 21
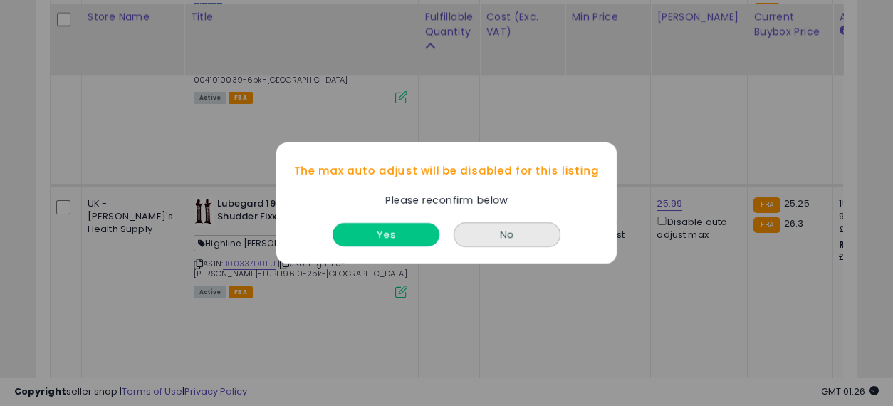
click at [396, 241] on button "Yes" at bounding box center [386, 235] width 107 height 24
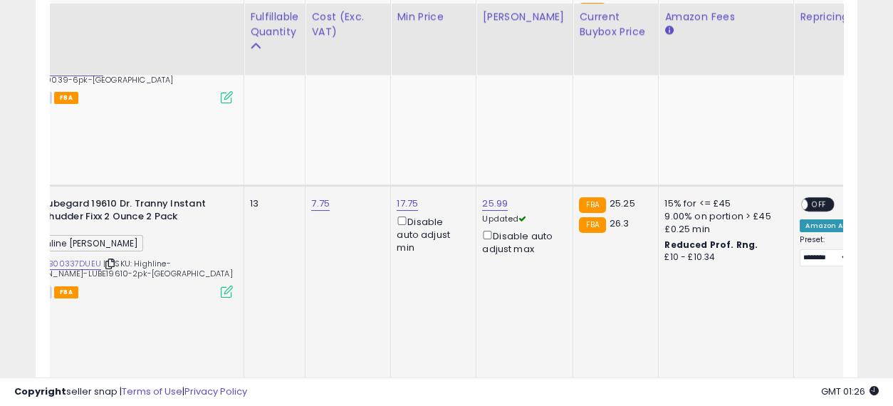
scroll to position [0, 303]
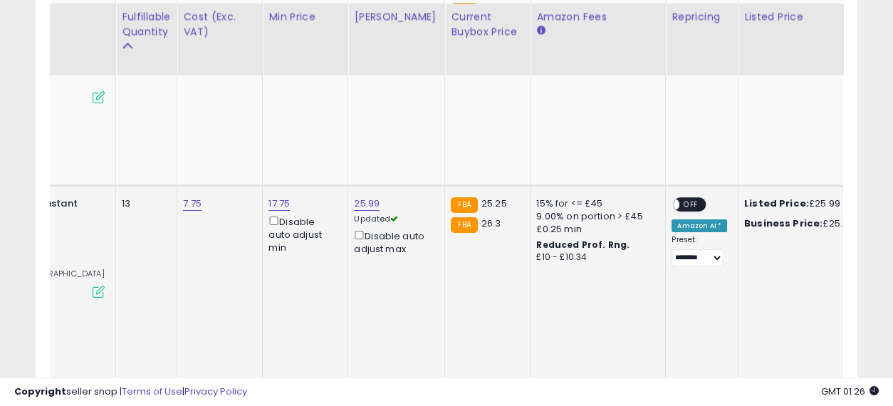
drag, startPoint x: 436, startPoint y: 226, endPoint x: 553, endPoint y: 227, distance: 117.5
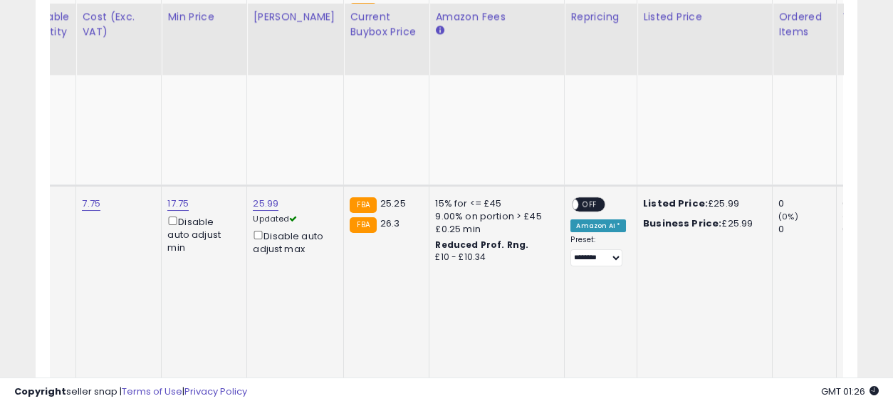
click at [579, 198] on span "OFF" at bounding box center [590, 204] width 23 height 12
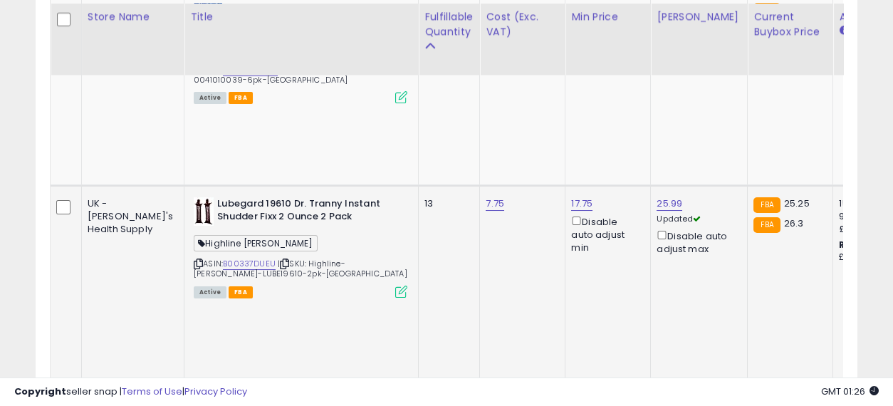
drag, startPoint x: 607, startPoint y: 197, endPoint x: 412, endPoint y: 197, distance: 195.2
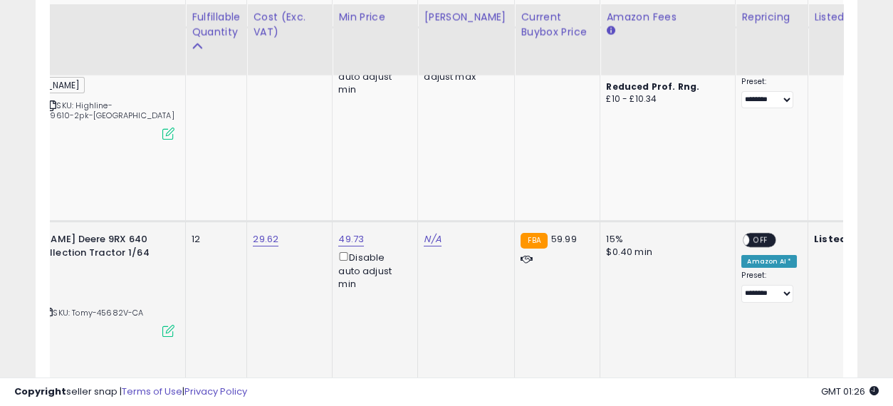
drag, startPoint x: 434, startPoint y: 179, endPoint x: 517, endPoint y: 186, distance: 83.6
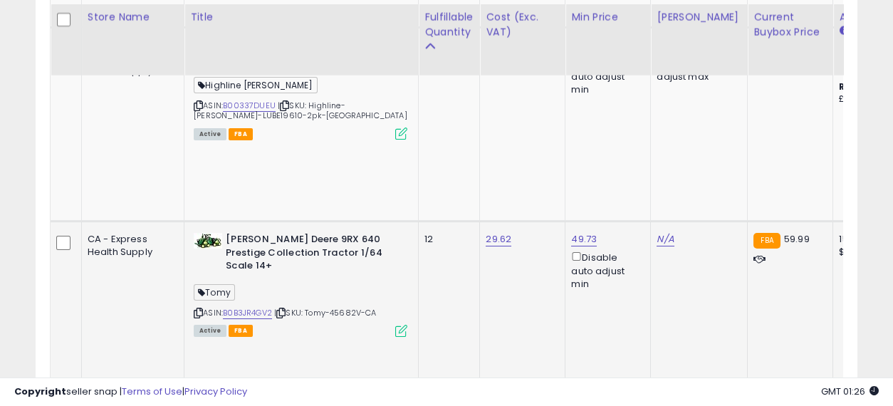
drag, startPoint x: 598, startPoint y: 196, endPoint x: 347, endPoint y: 184, distance: 251.7
click at [223, 307] on link "B0B3JR4GV2" at bounding box center [247, 313] width 49 height 12
click at [657, 232] on link "N/A" at bounding box center [665, 239] width 17 height 14
click at [561, 76] on input "number" at bounding box center [573, 82] width 127 height 24
type input "*****"
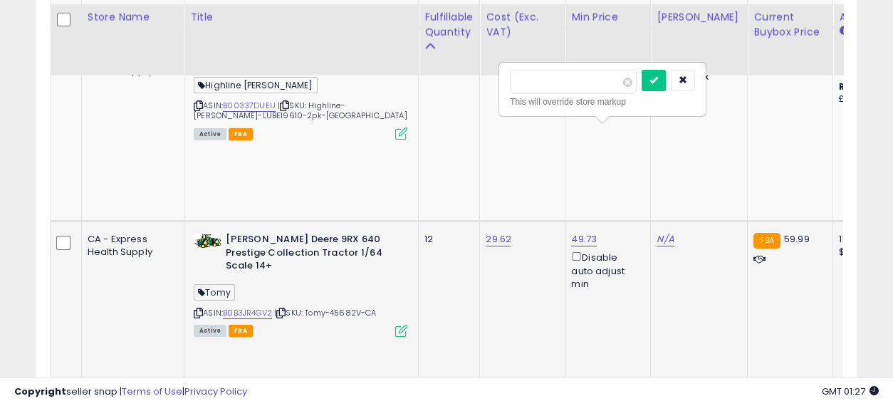
click button "submit" at bounding box center [654, 80] width 24 height 21
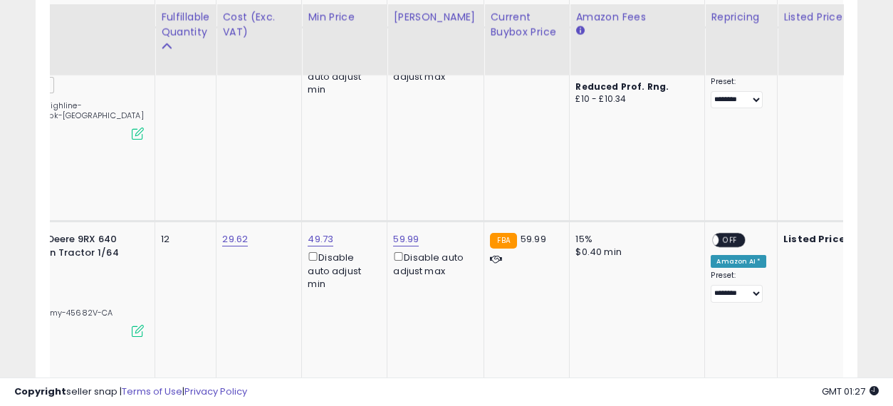
drag, startPoint x: 499, startPoint y: 199, endPoint x: 610, endPoint y: 210, distance: 111.6
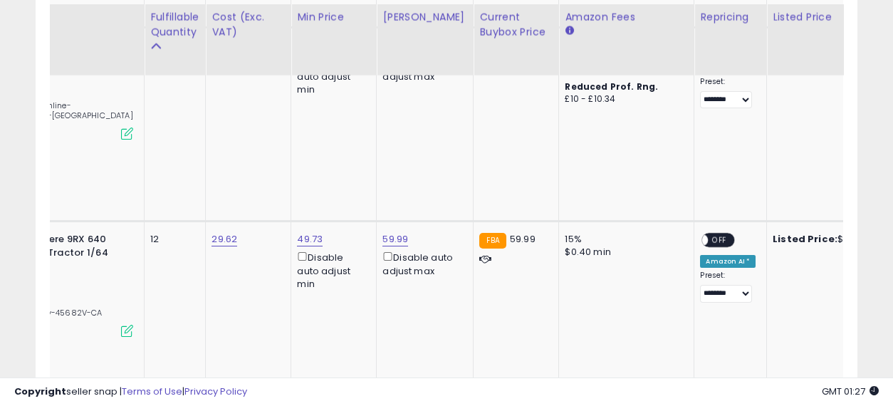
click at [709, 234] on span "OFF" at bounding box center [720, 240] width 23 height 12
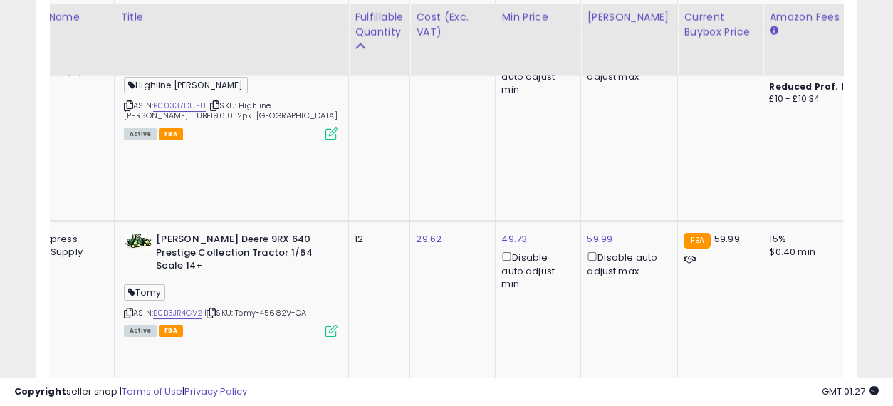
drag, startPoint x: 588, startPoint y: 198, endPoint x: 454, endPoint y: 192, distance: 134.1
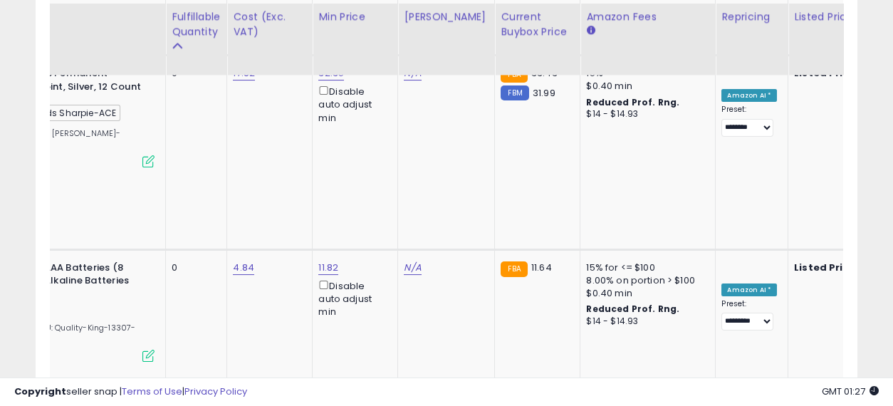
drag, startPoint x: 398, startPoint y: 192, endPoint x: 533, endPoint y: 214, distance: 136.4
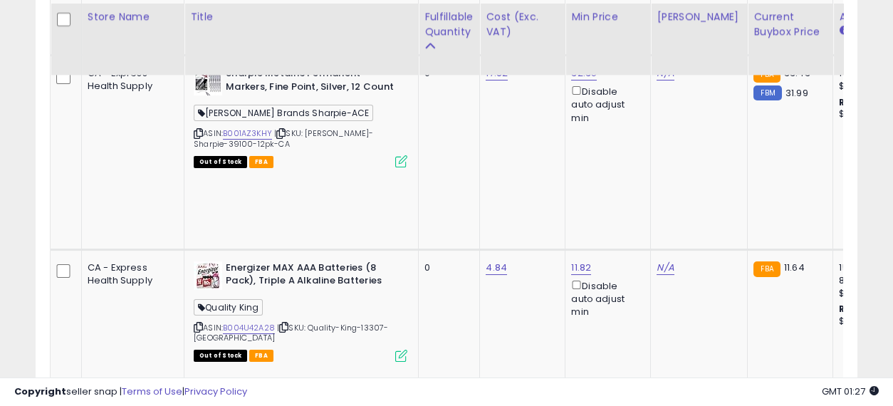
drag, startPoint x: 585, startPoint y: 214, endPoint x: 427, endPoint y: 214, distance: 158.1
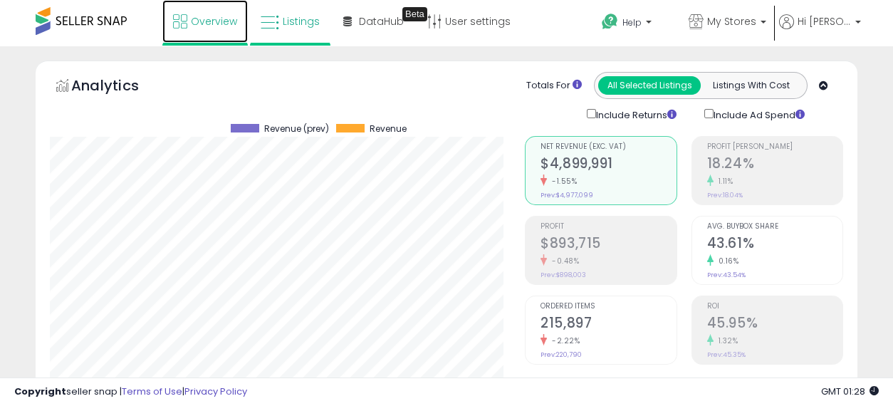
click at [212, 6] on link "Overview" at bounding box center [204, 21] width 85 height 43
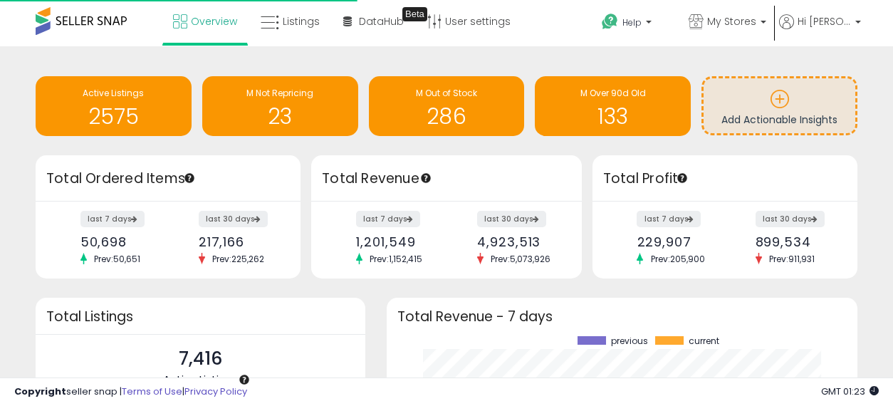
scroll to position [198, 442]
